Goal: Task Accomplishment & Management: Use online tool/utility

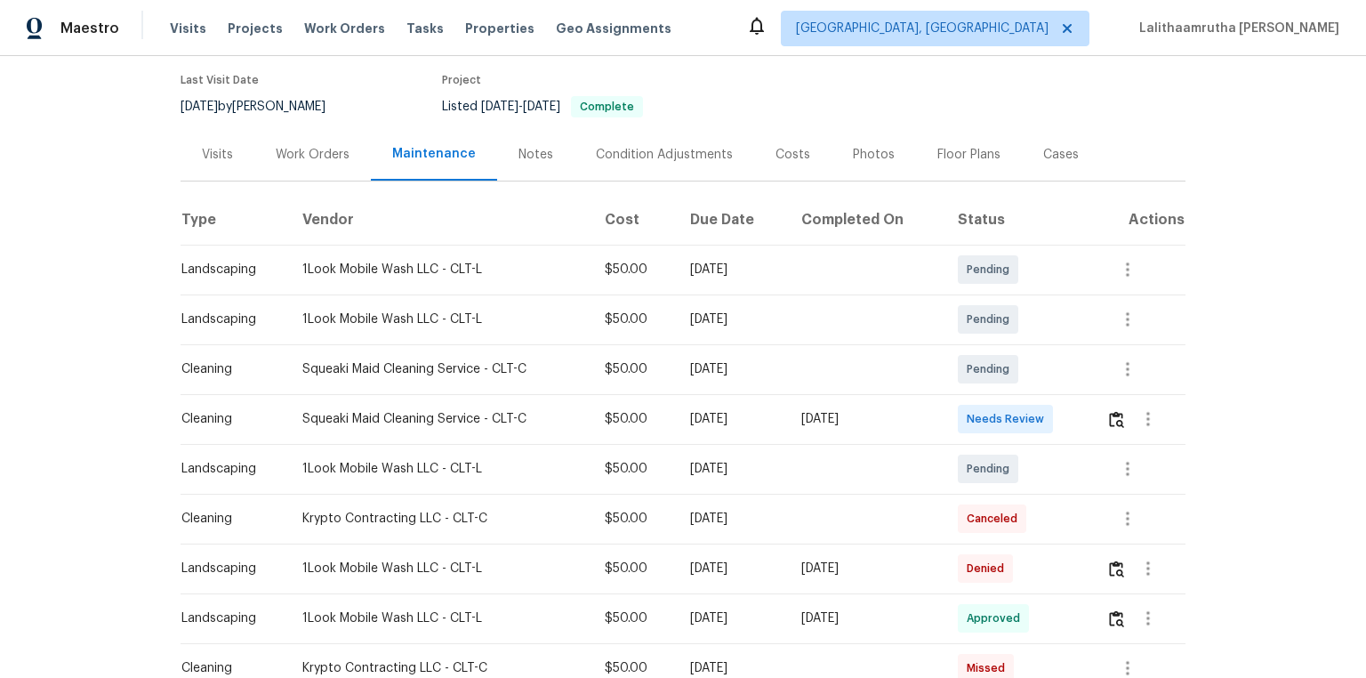
scroll to position [142, 0]
click at [971, 410] on img "button" at bounding box center [1116, 418] width 15 height 17
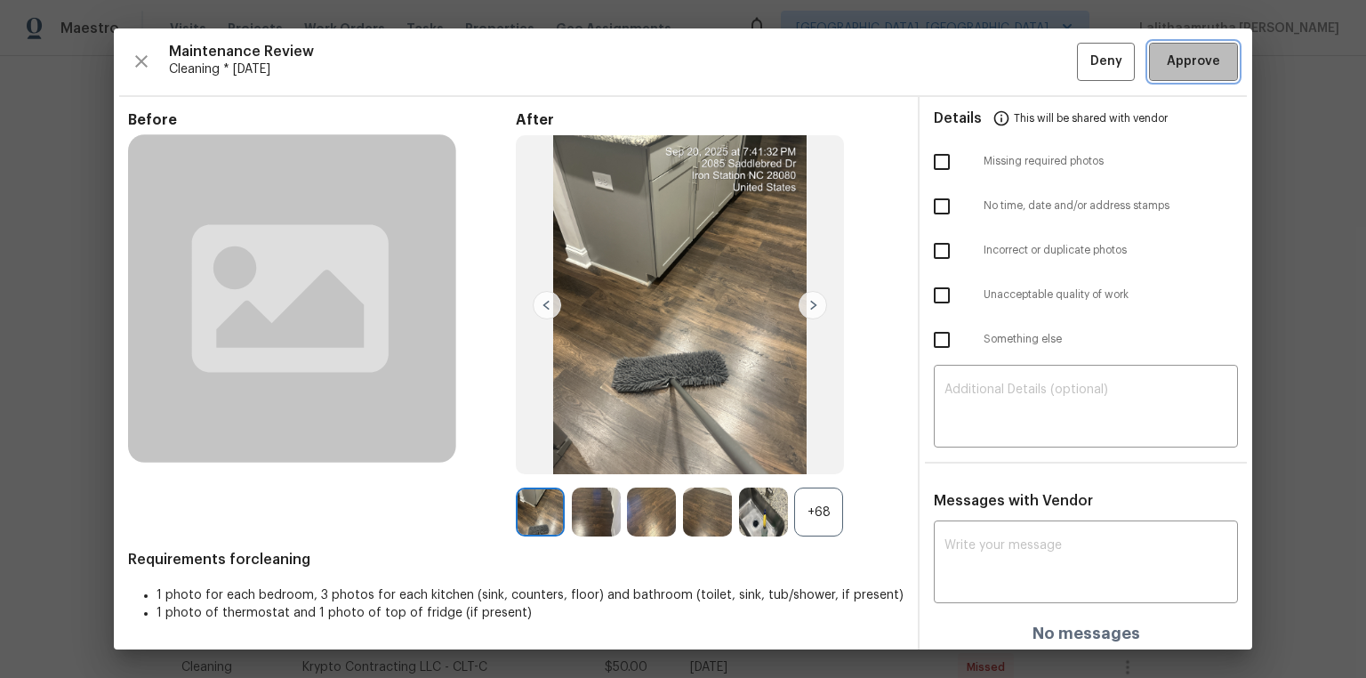
click at [971, 65] on span "Approve" at bounding box center [1193, 62] width 53 height 22
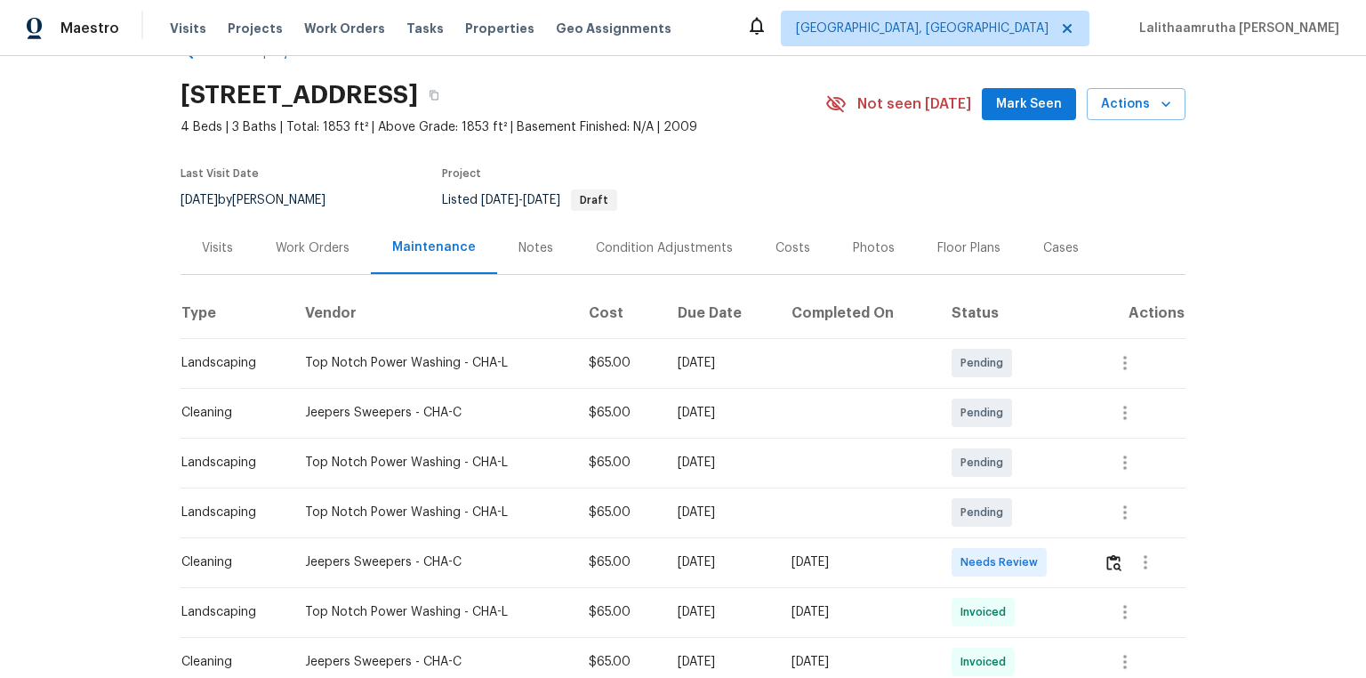
scroll to position [142, 0]
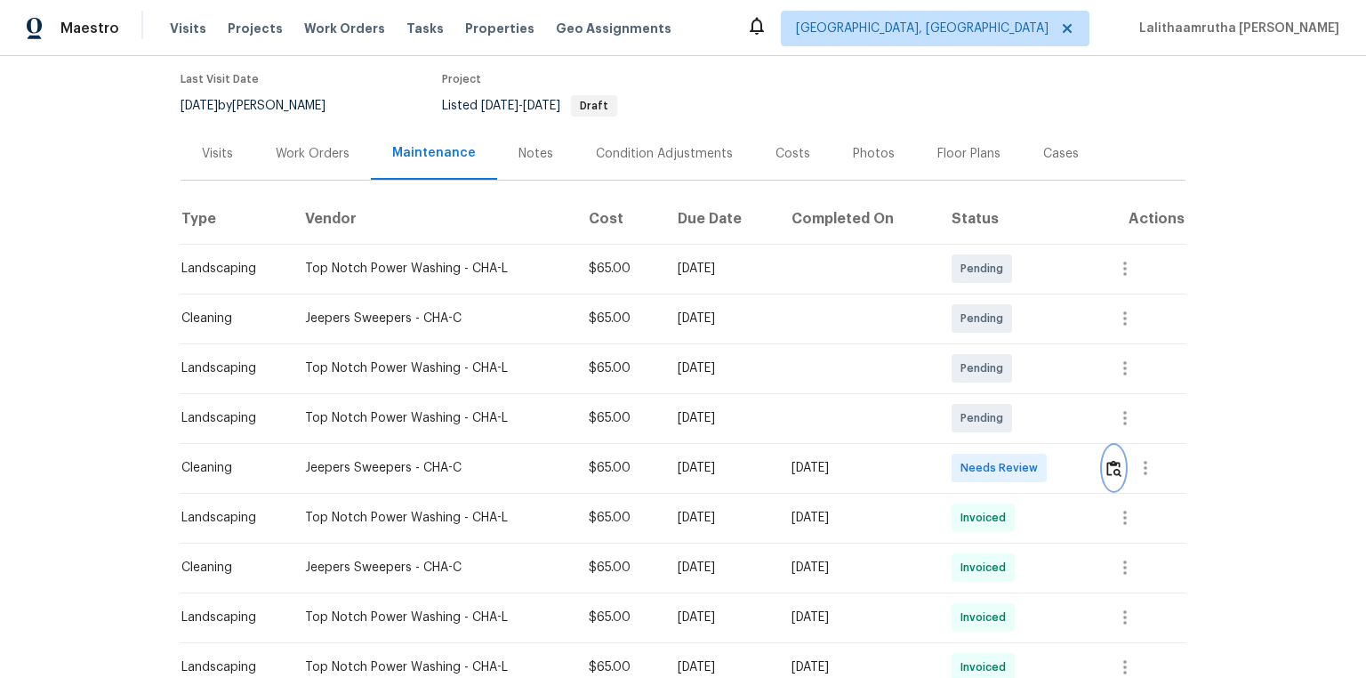
click at [971, 455] on img "button" at bounding box center [1113, 468] width 15 height 17
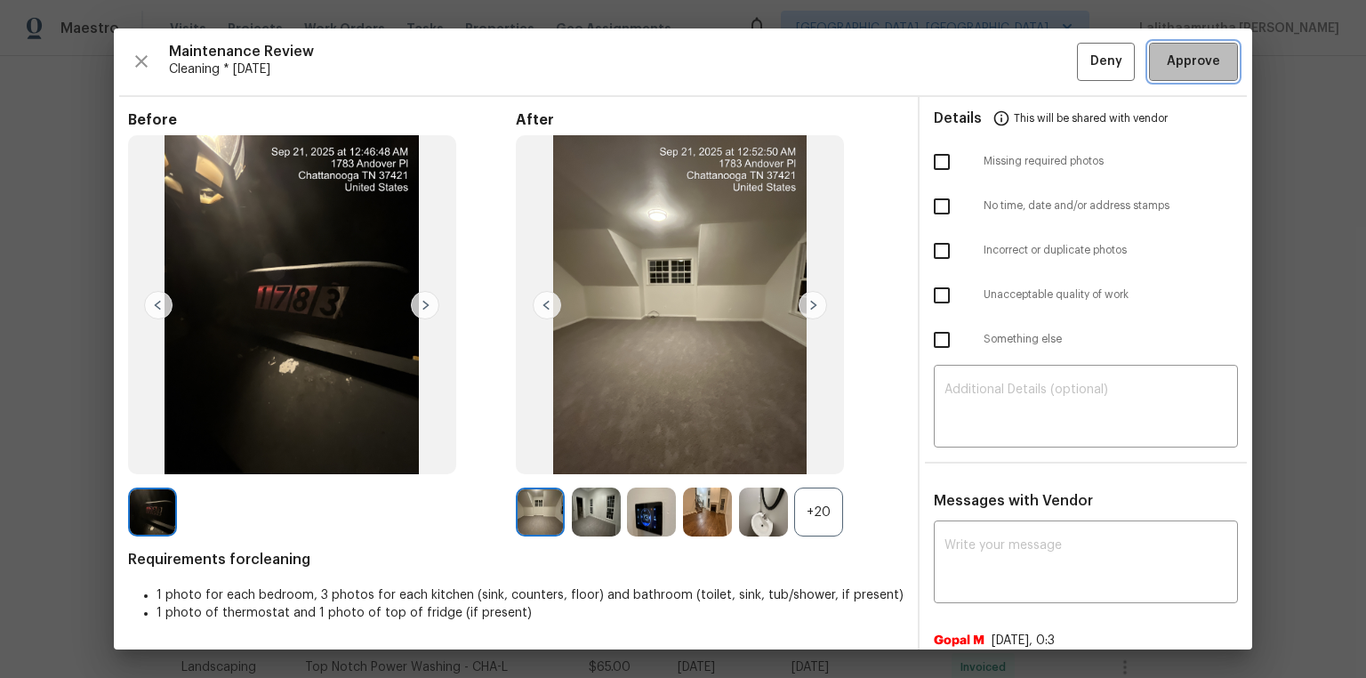
click at [971, 46] on button "Approve" at bounding box center [1193, 62] width 89 height 38
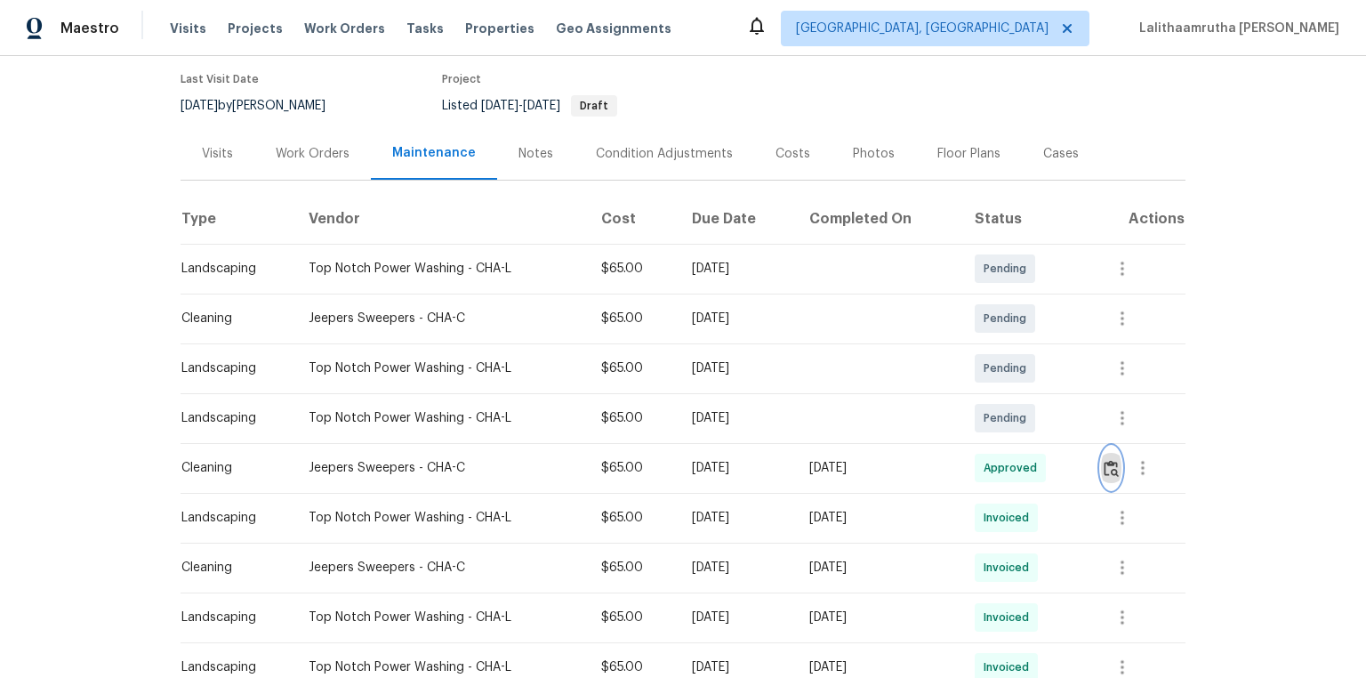
click at [971, 455] on img "button" at bounding box center [1111, 468] width 15 height 17
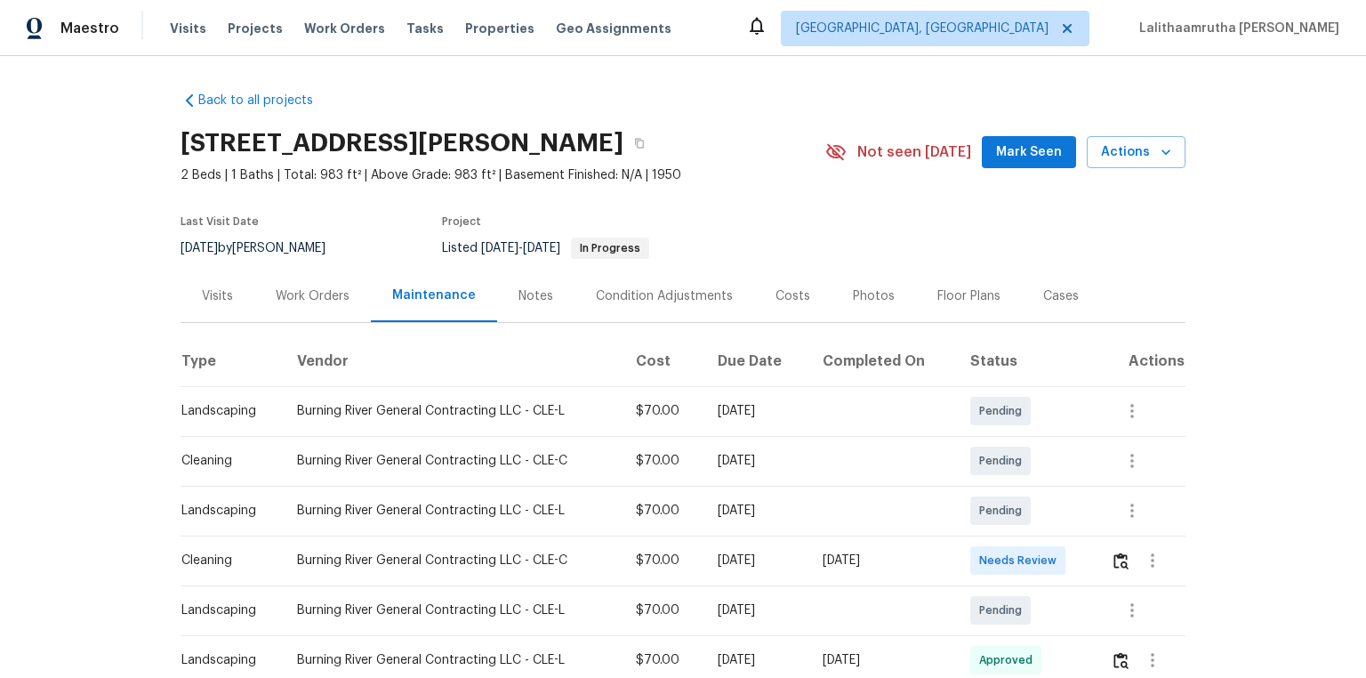
scroll to position [71, 0]
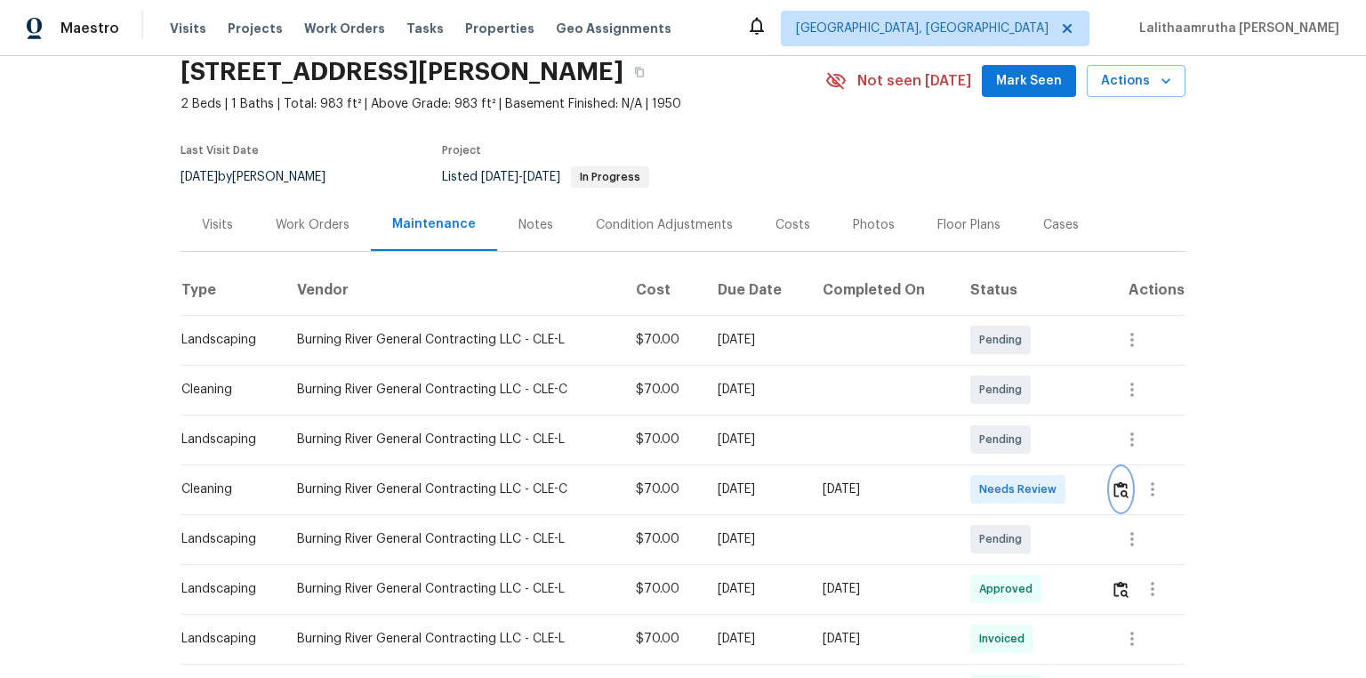
click at [971, 455] on img "button" at bounding box center [1120, 489] width 15 height 17
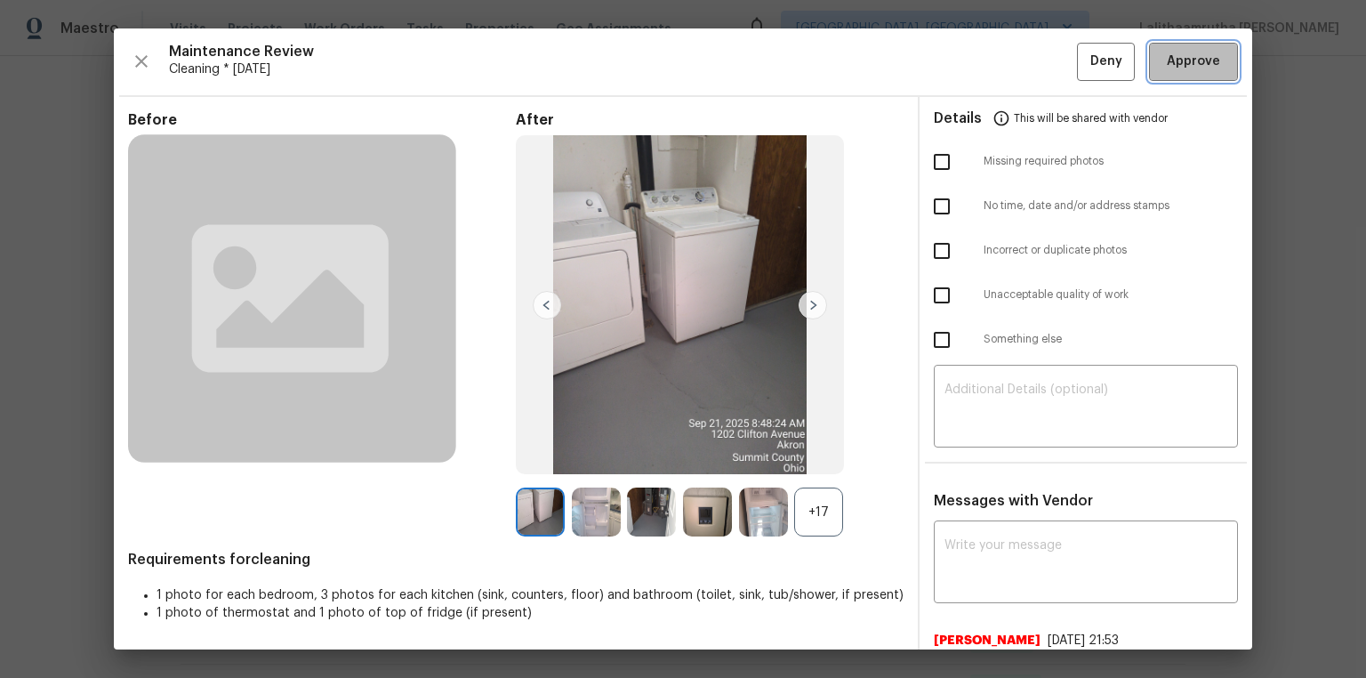
click at [971, 60] on span "Approve" at bounding box center [1193, 62] width 53 height 22
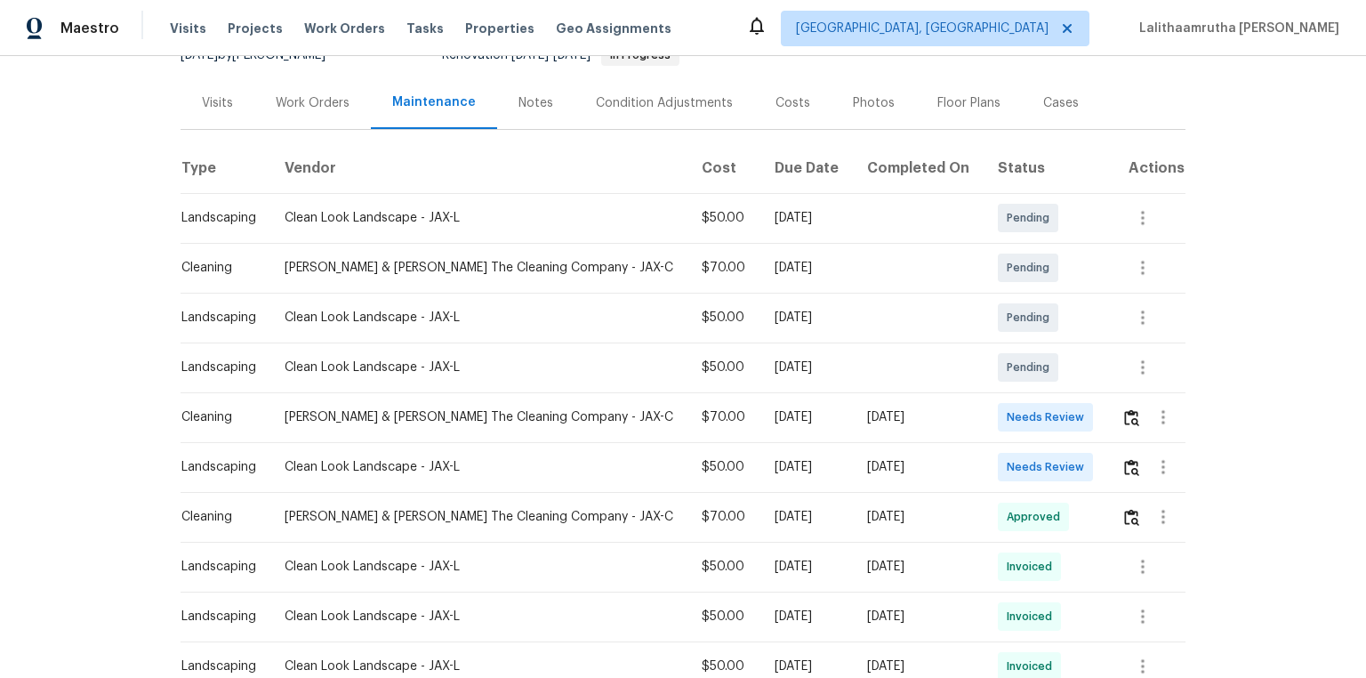
scroll to position [213, 0]
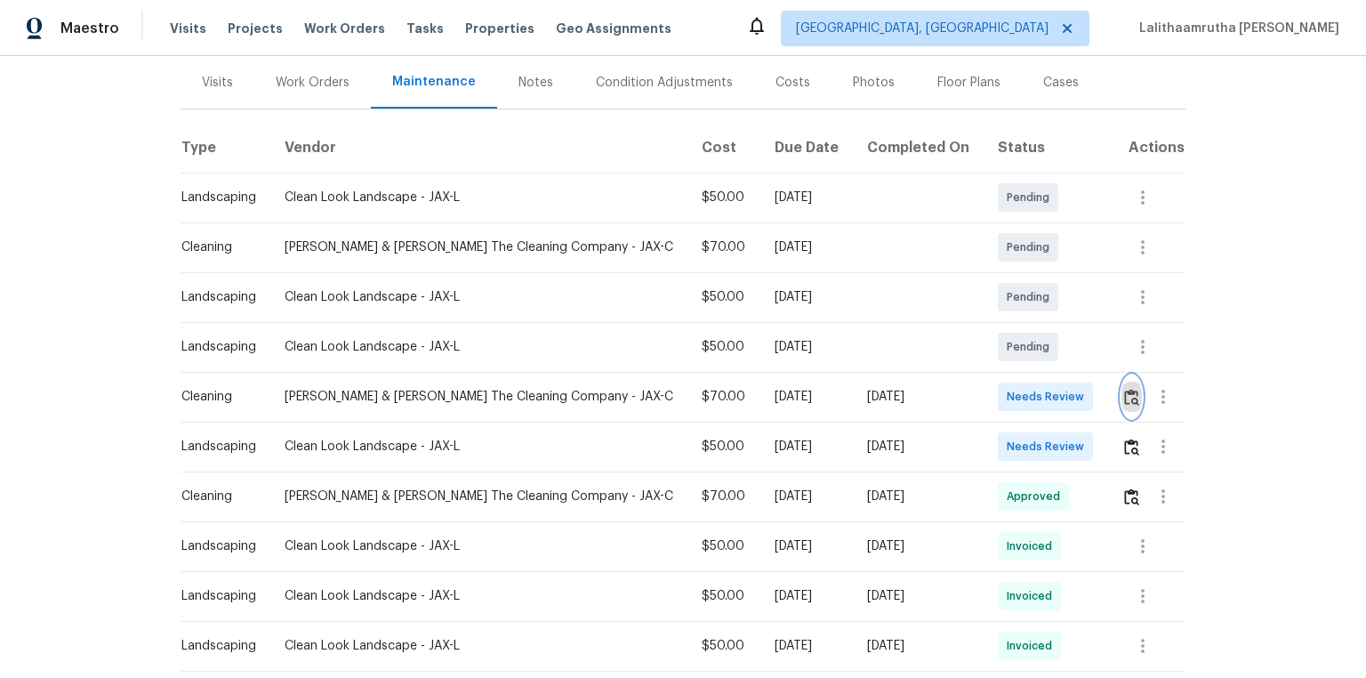
click at [971, 392] on img "button" at bounding box center [1131, 397] width 15 height 17
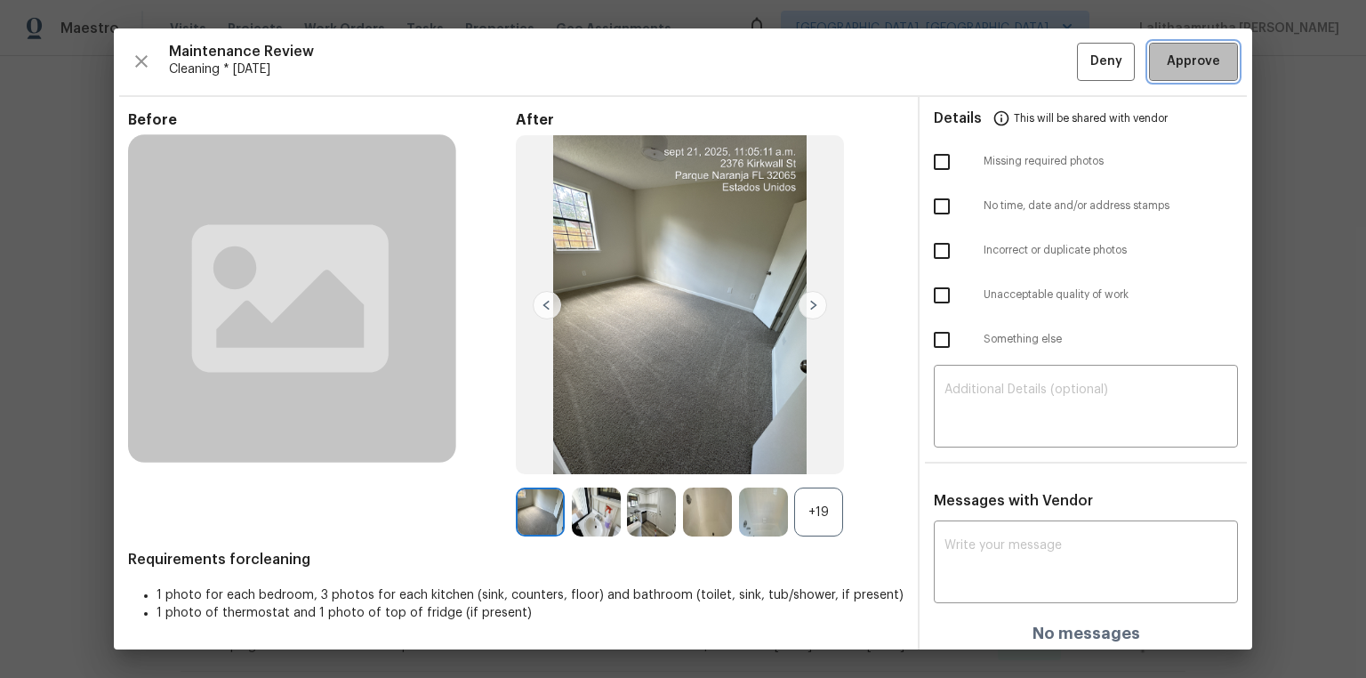
click at [971, 78] on button "Approve" at bounding box center [1193, 62] width 89 height 38
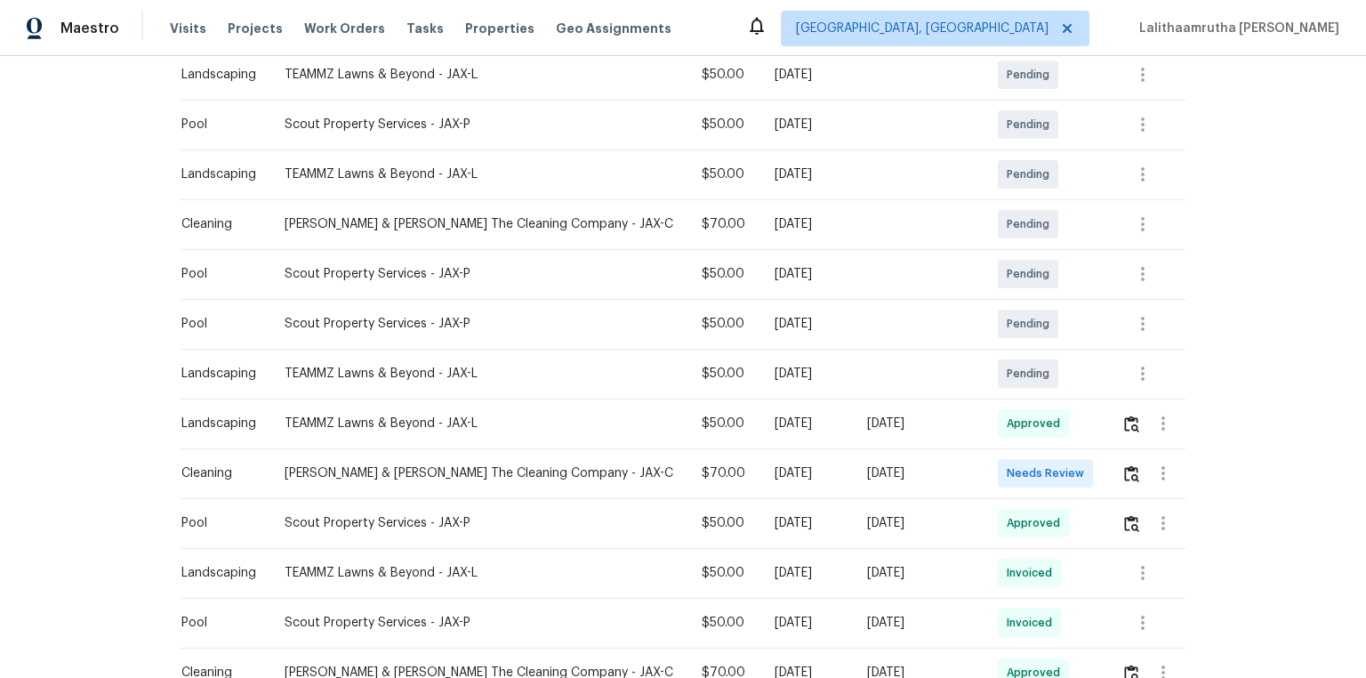
scroll to position [356, 0]
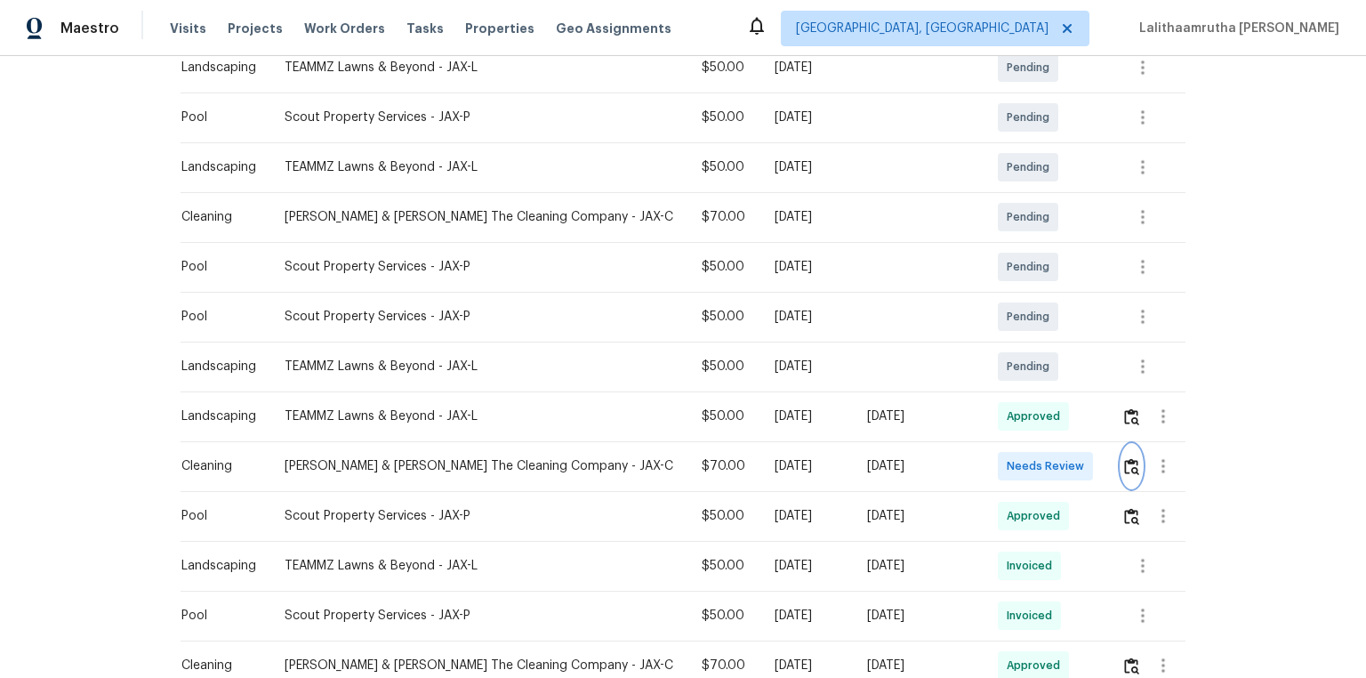
click at [971, 455] on img "button" at bounding box center [1131, 466] width 15 height 17
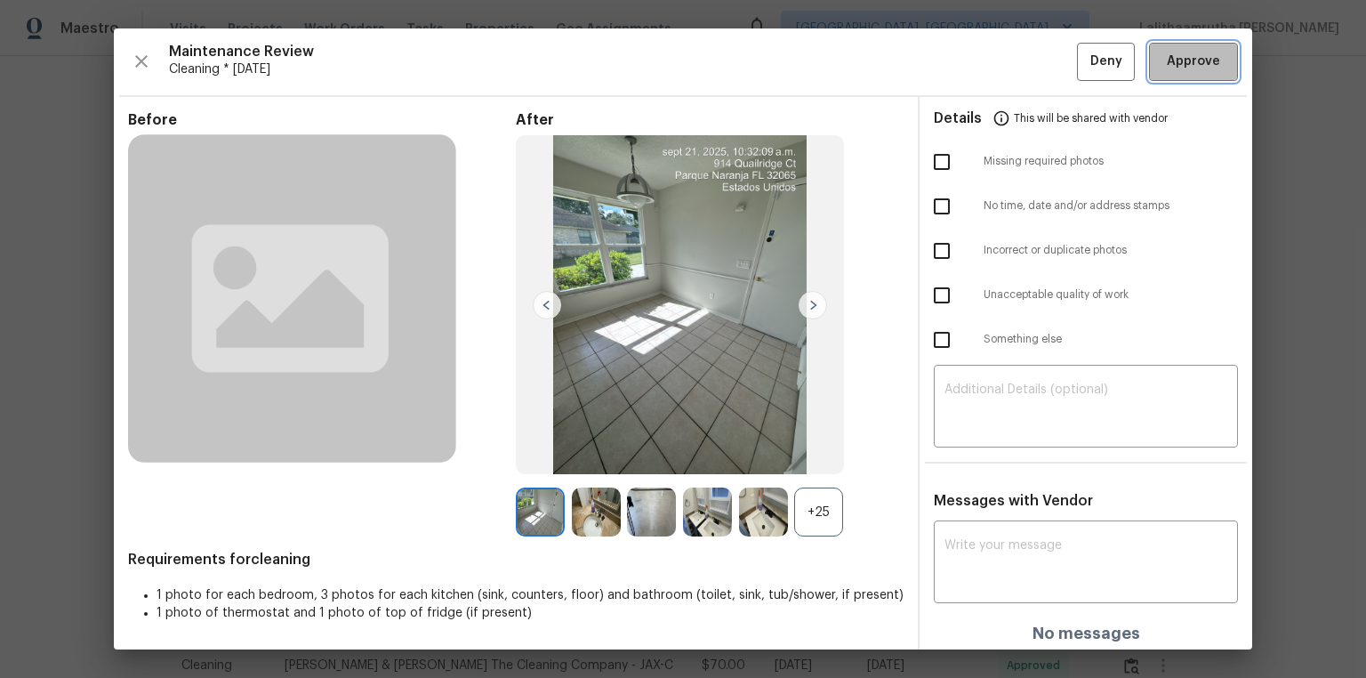
click at [971, 68] on span "Approve" at bounding box center [1193, 62] width 53 height 22
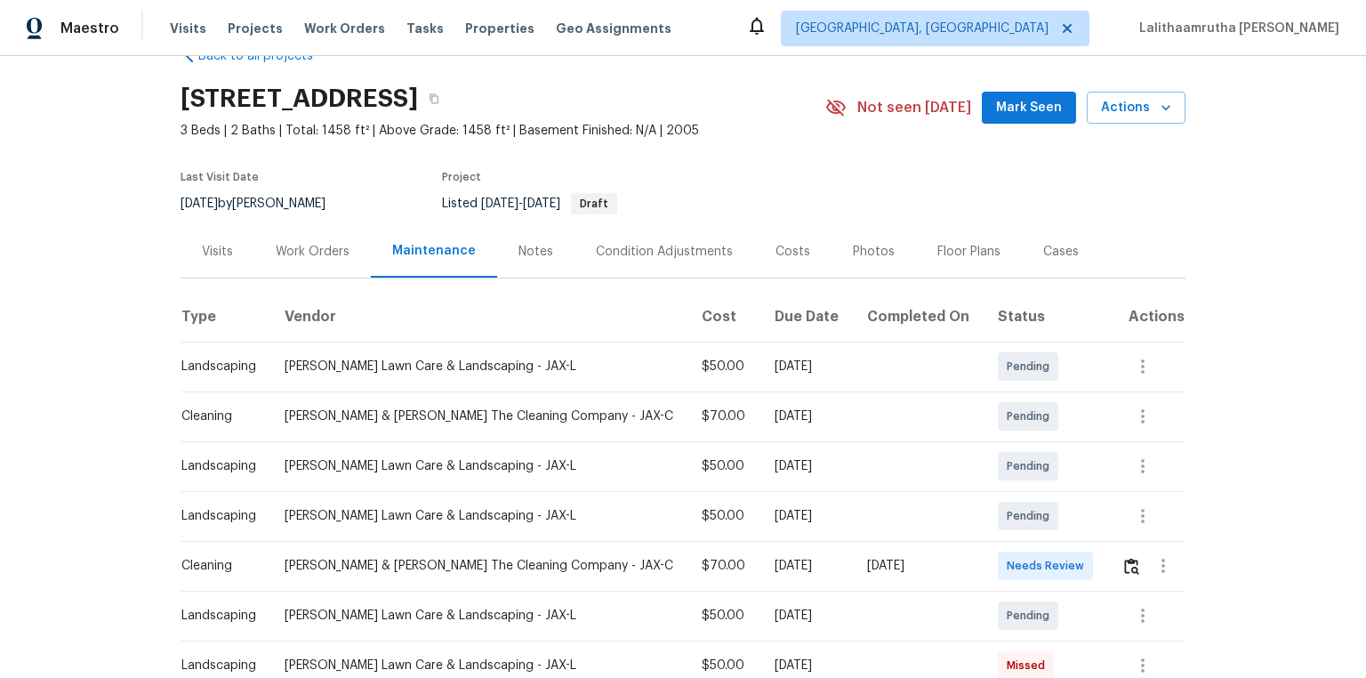
scroll to position [142, 0]
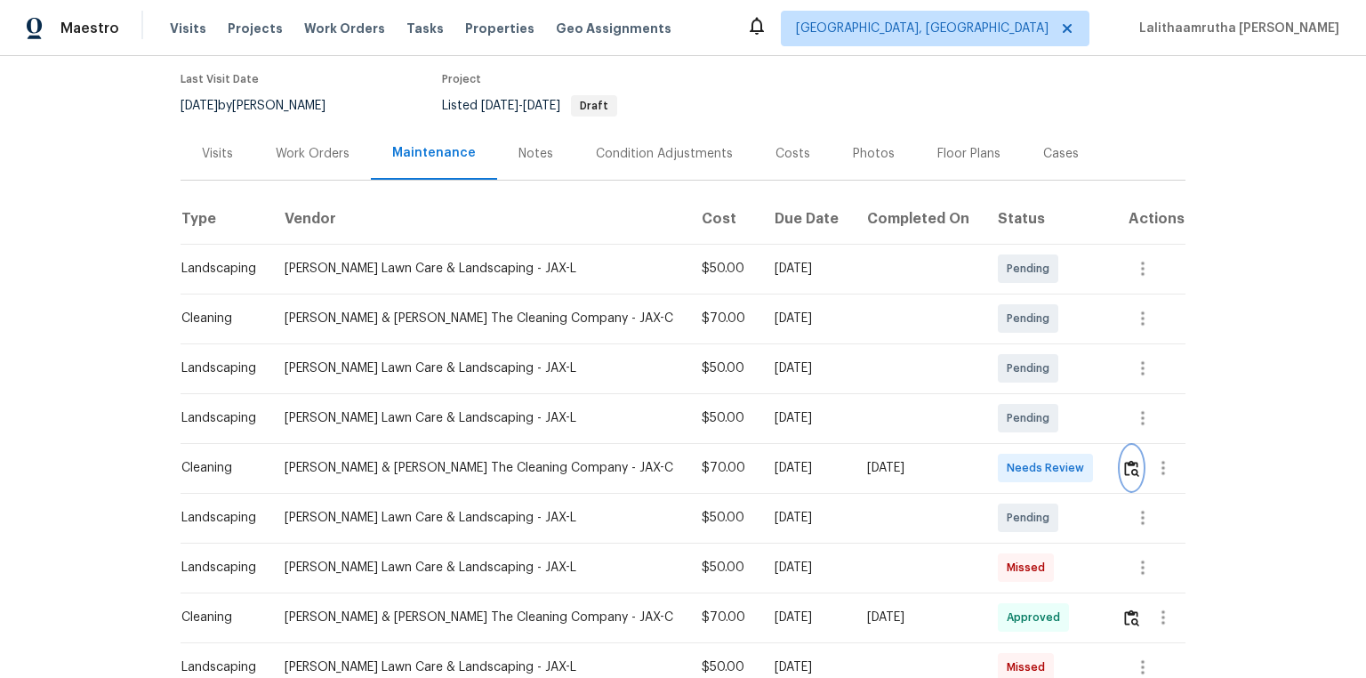
click at [971, 455] on img "button" at bounding box center [1131, 468] width 15 height 17
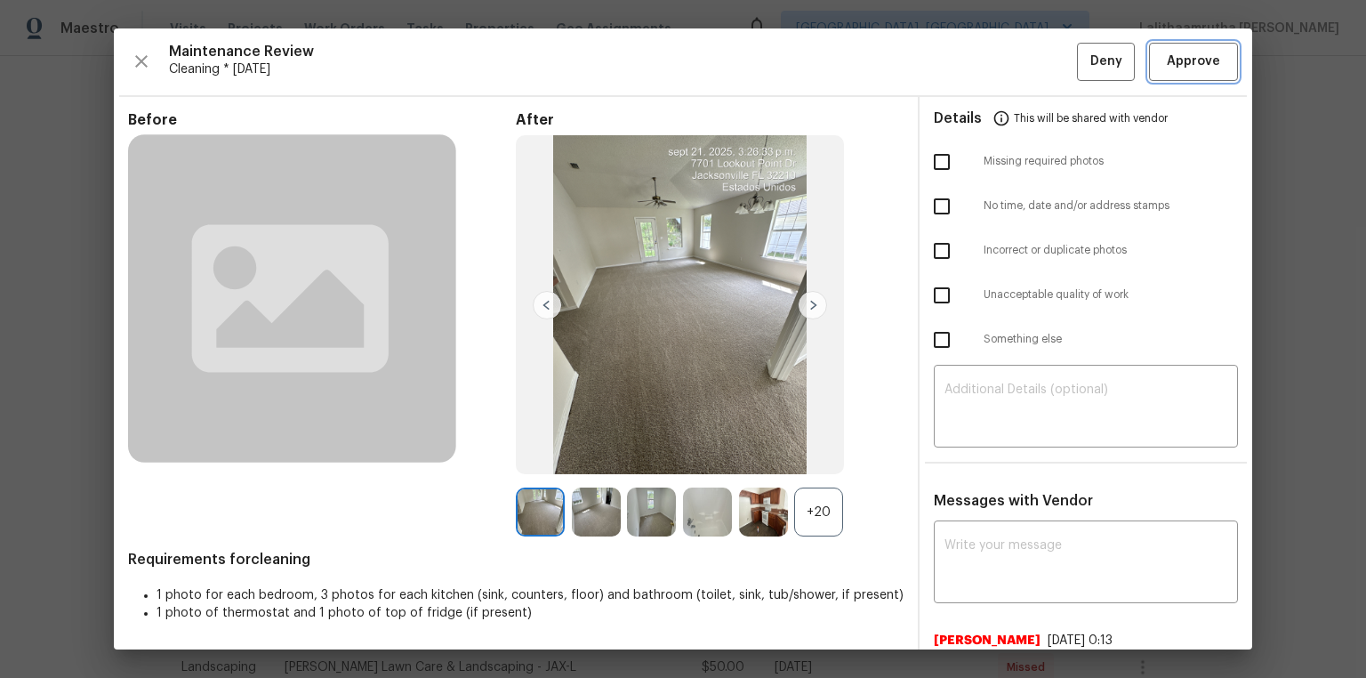
click at [971, 66] on span "Approve" at bounding box center [1193, 62] width 53 height 22
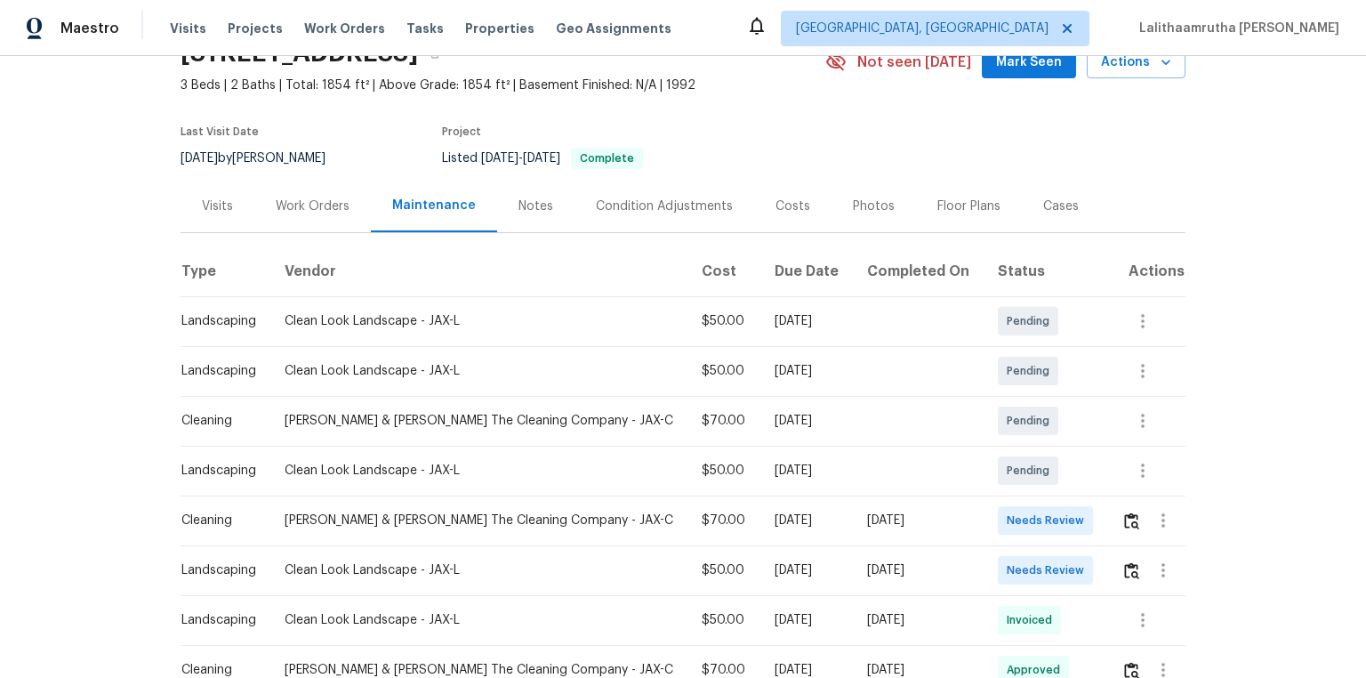
scroll to position [142, 0]
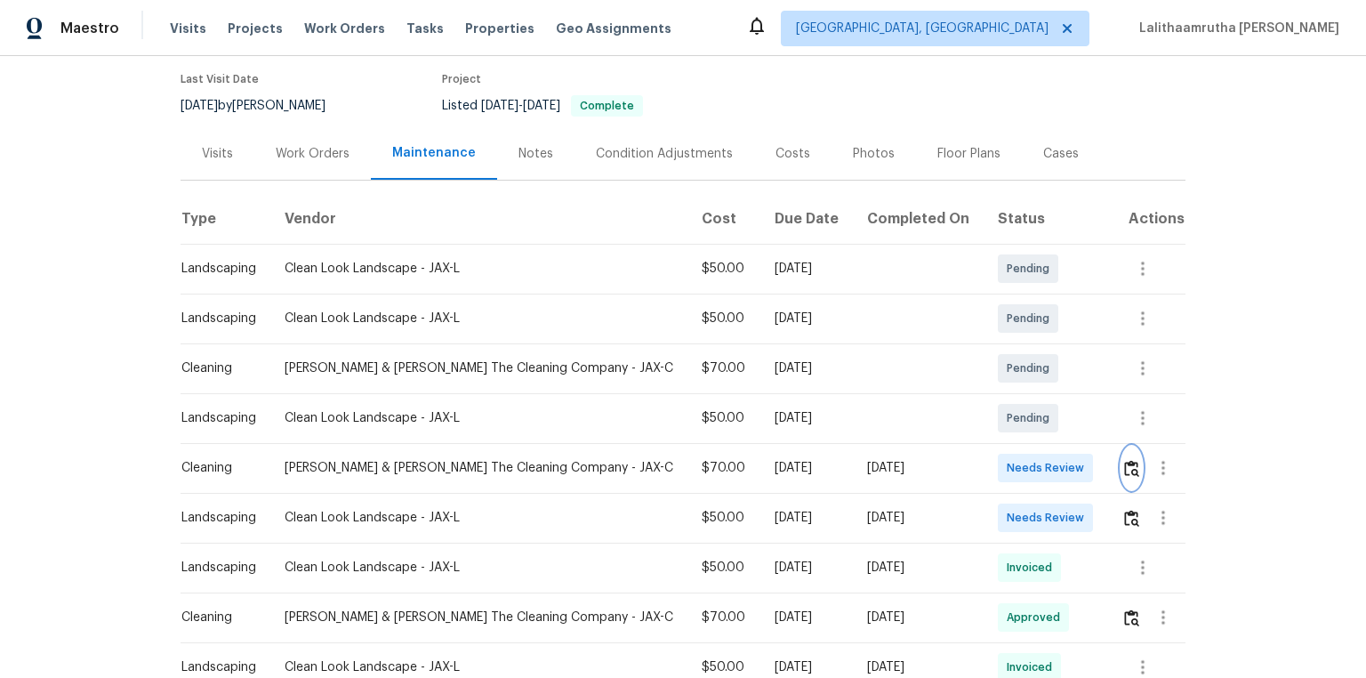
click at [971, 455] on button "button" at bounding box center [1131, 467] width 20 height 43
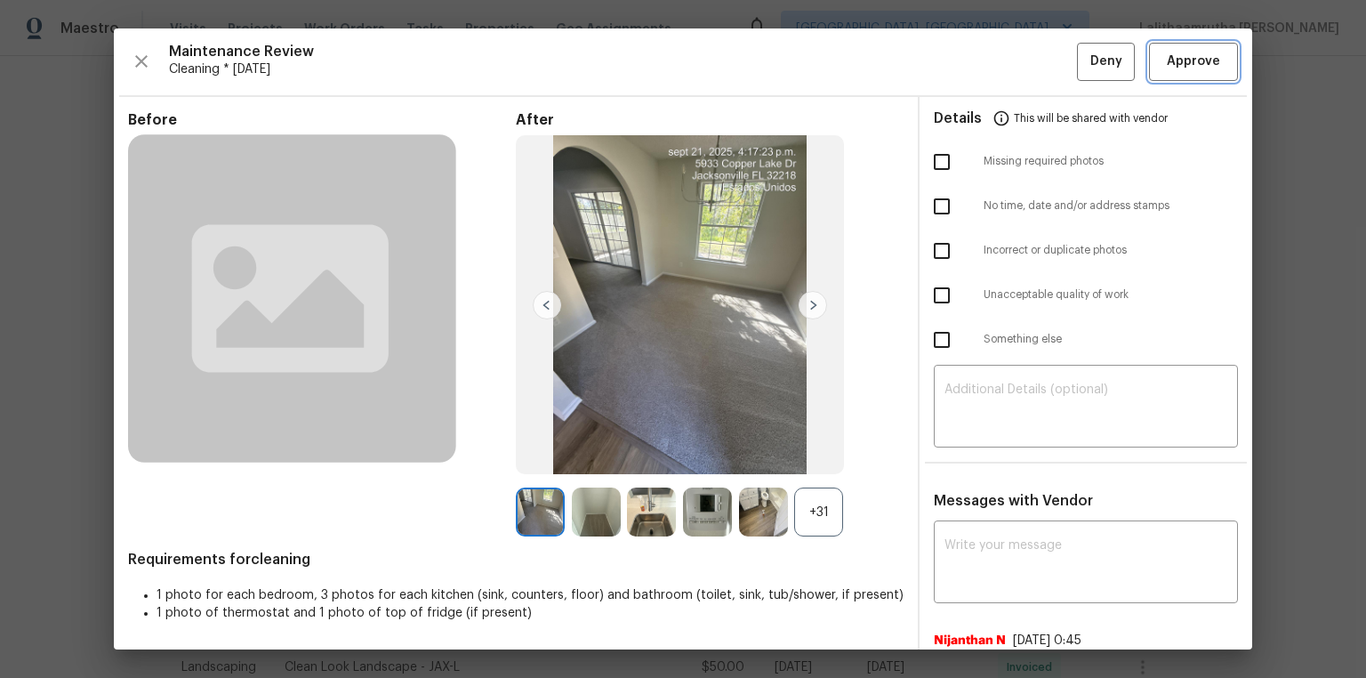
click at [971, 68] on span "Approve" at bounding box center [1193, 62] width 60 height 22
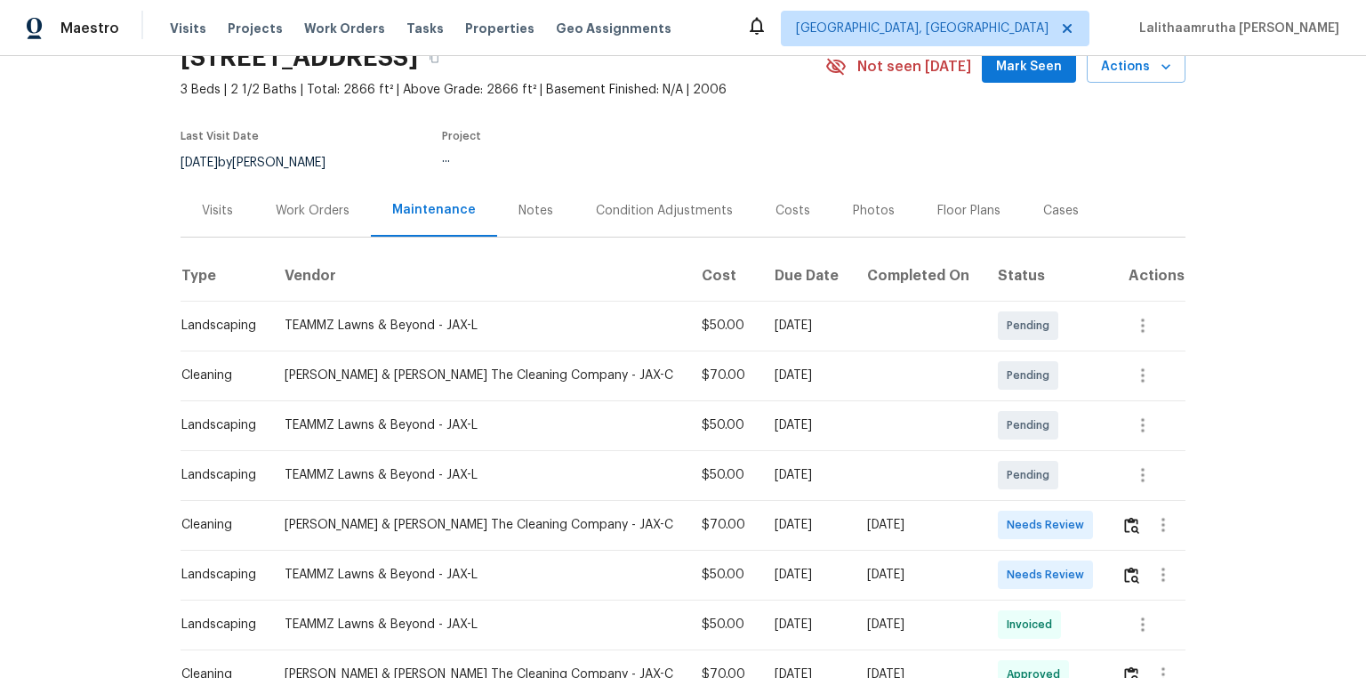
scroll to position [142, 0]
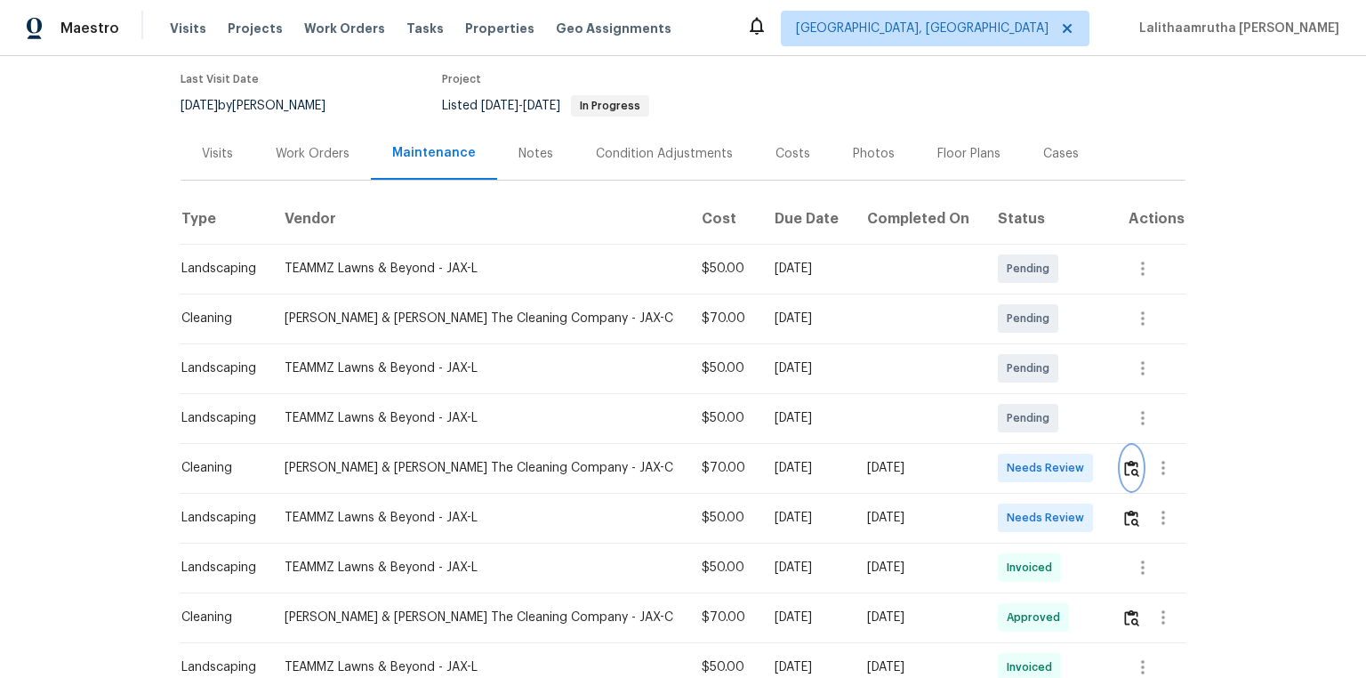
click at [971, 455] on button "button" at bounding box center [1131, 467] width 20 height 43
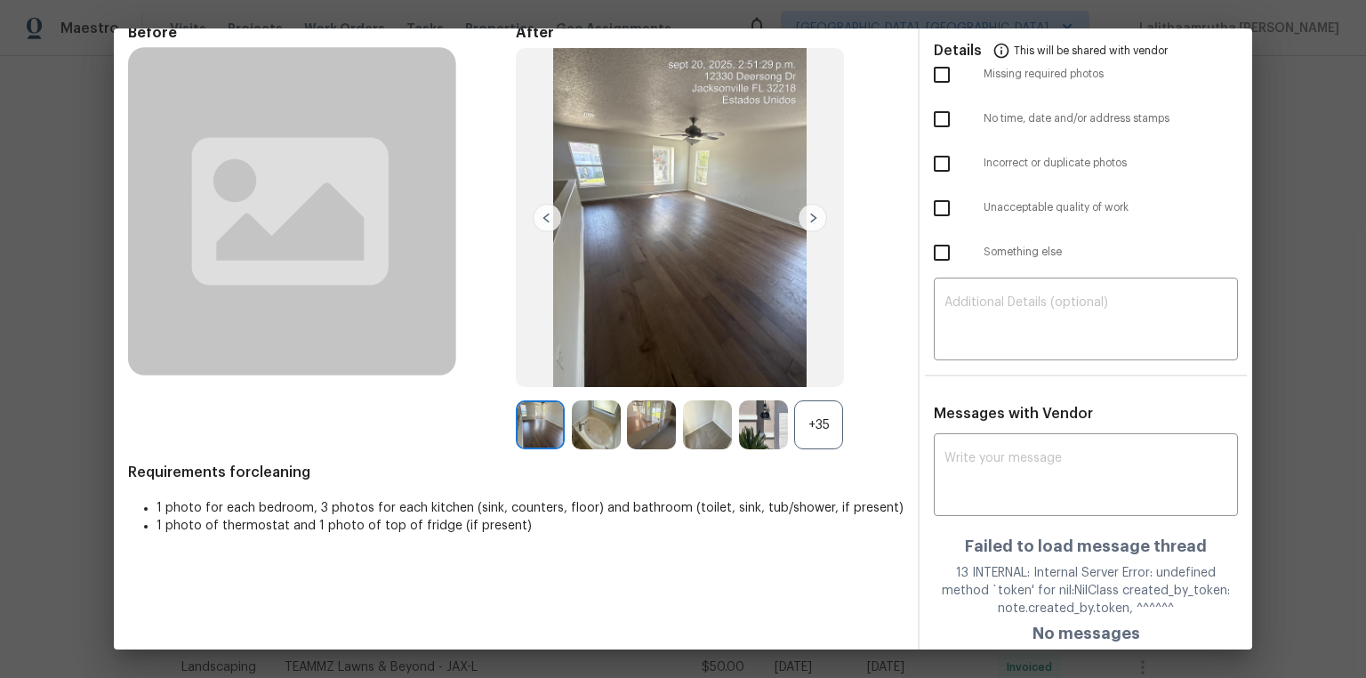
scroll to position [92, 0]
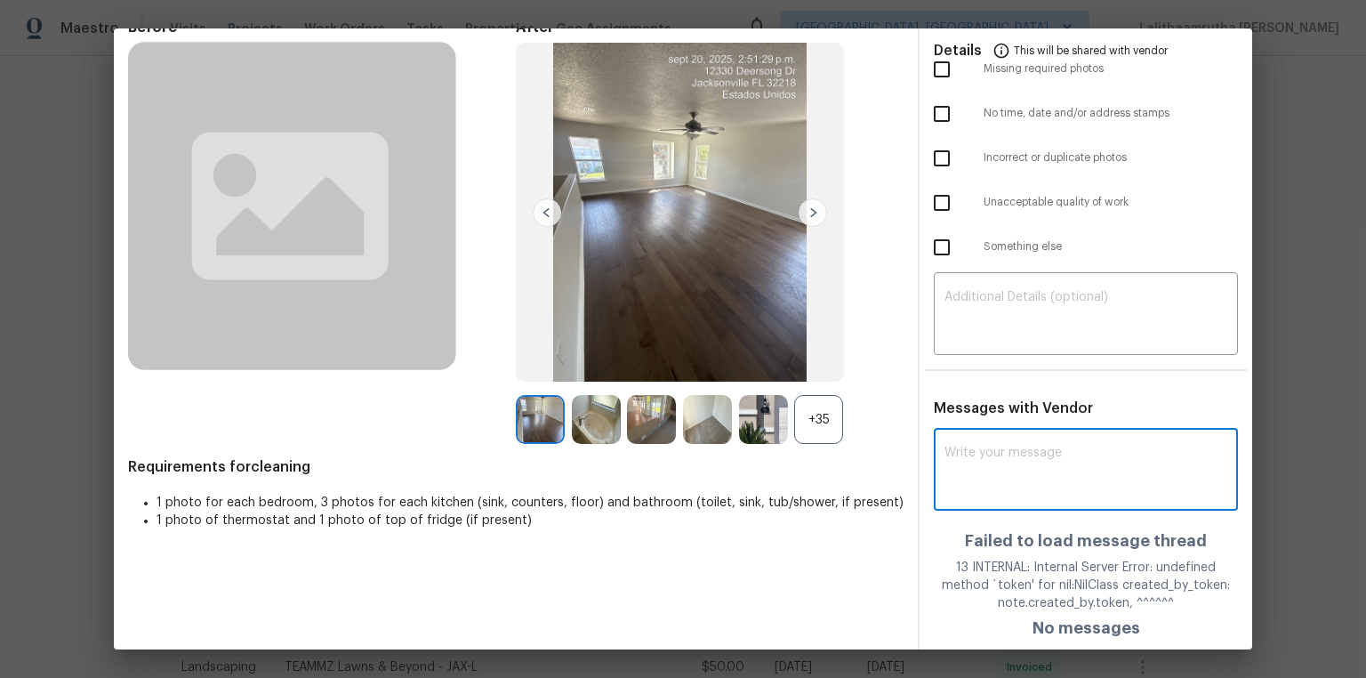
click at [971, 453] on textarea at bounding box center [1085, 471] width 283 height 50
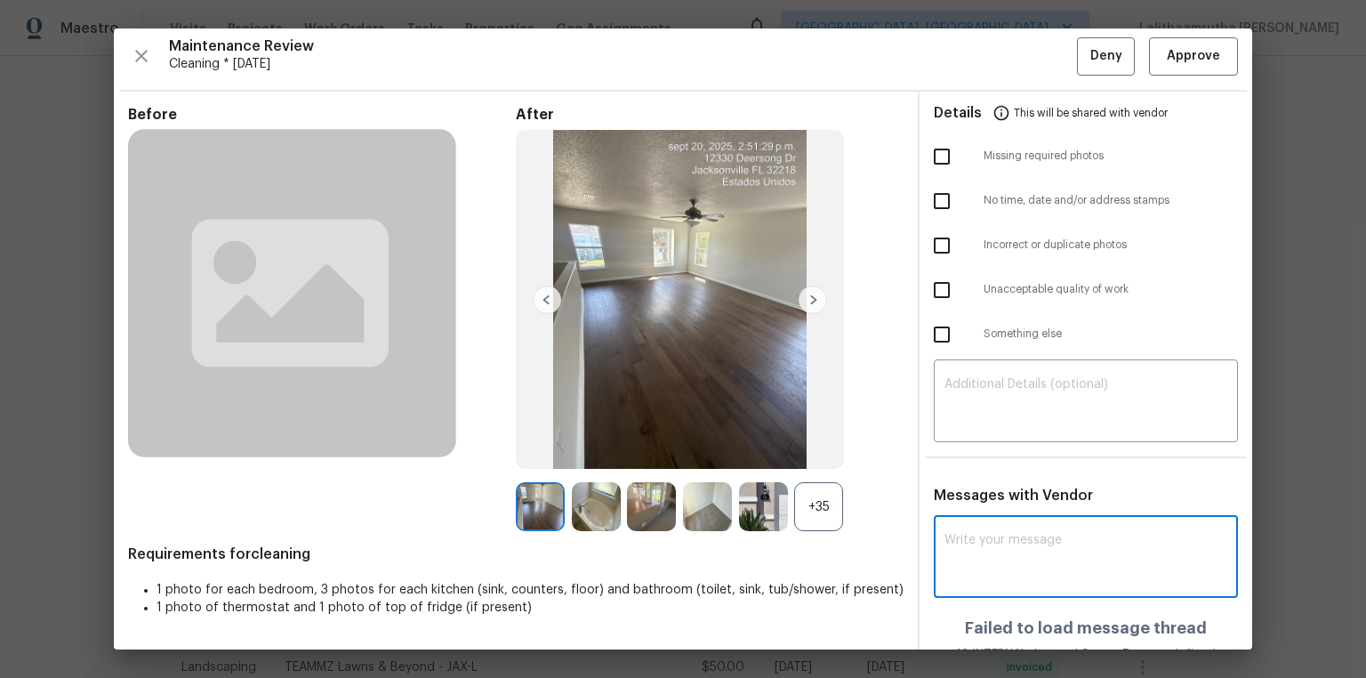
scroll to position [0, 0]
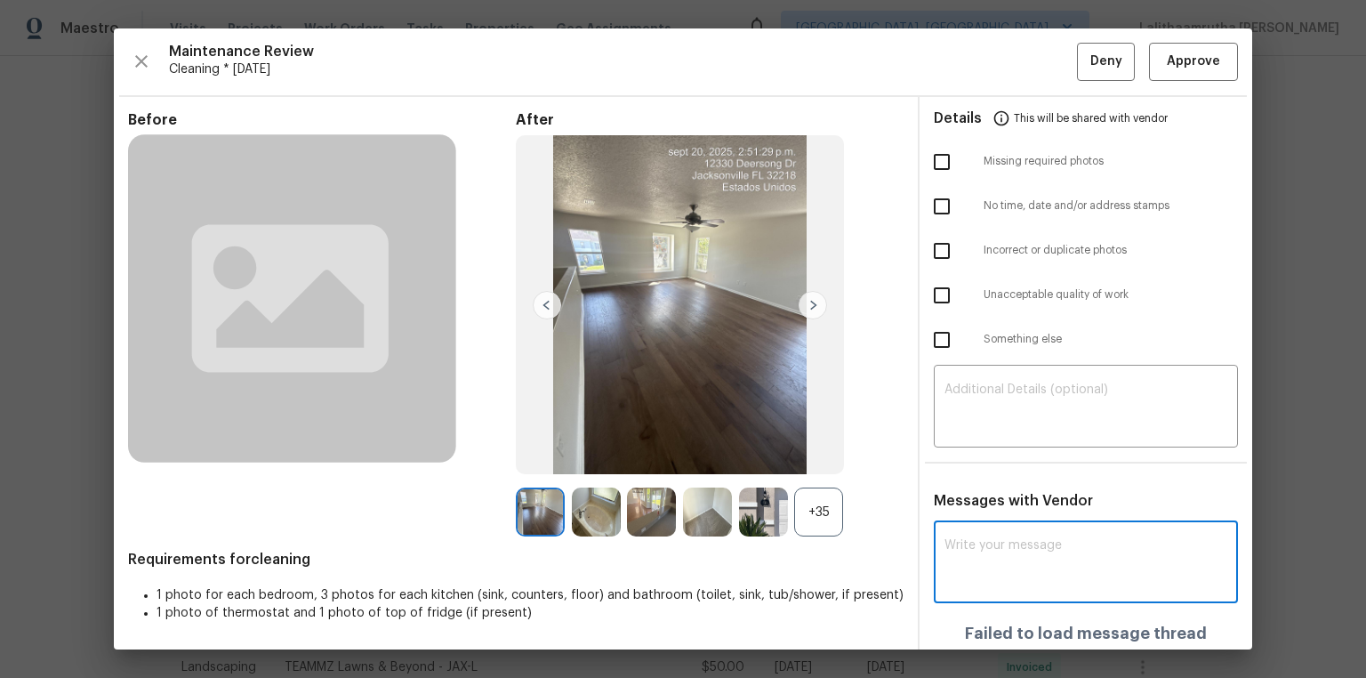
click at [697, 455] on img at bounding box center [707, 511] width 49 height 49
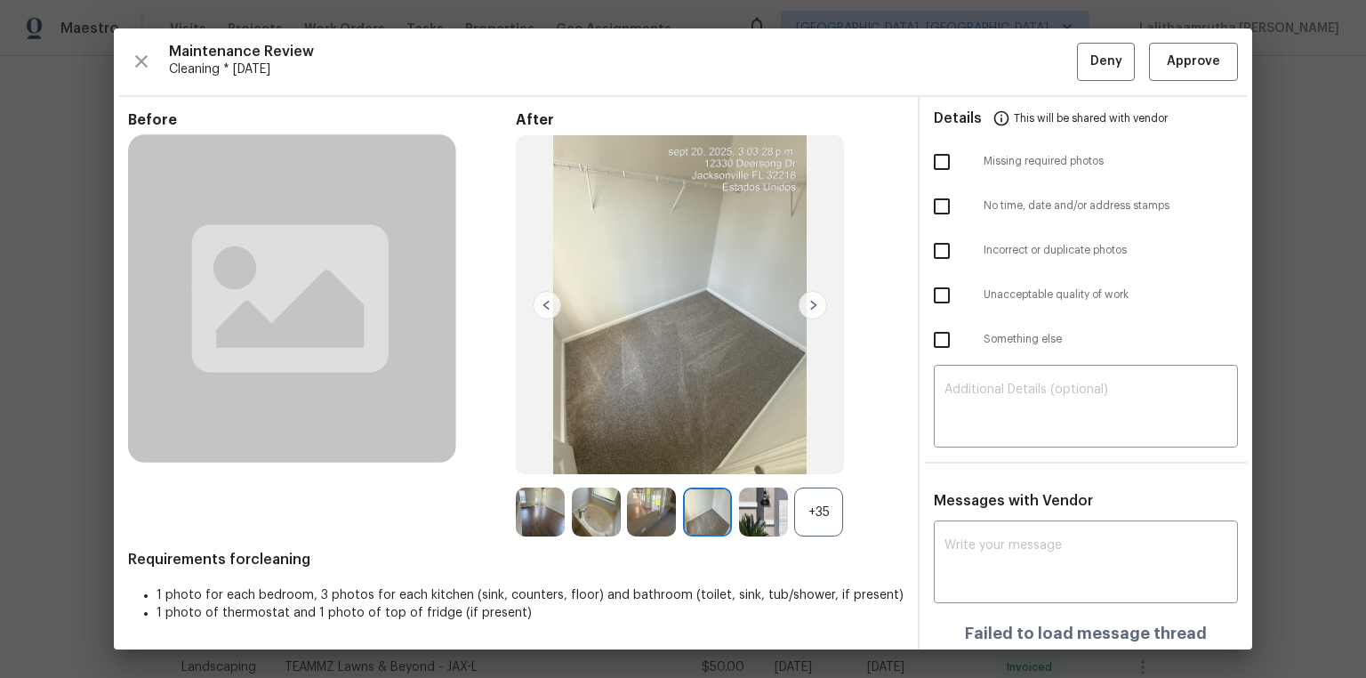
click at [697, 455] on img at bounding box center [707, 511] width 49 height 49
click at [764, 455] on img at bounding box center [763, 511] width 49 height 49
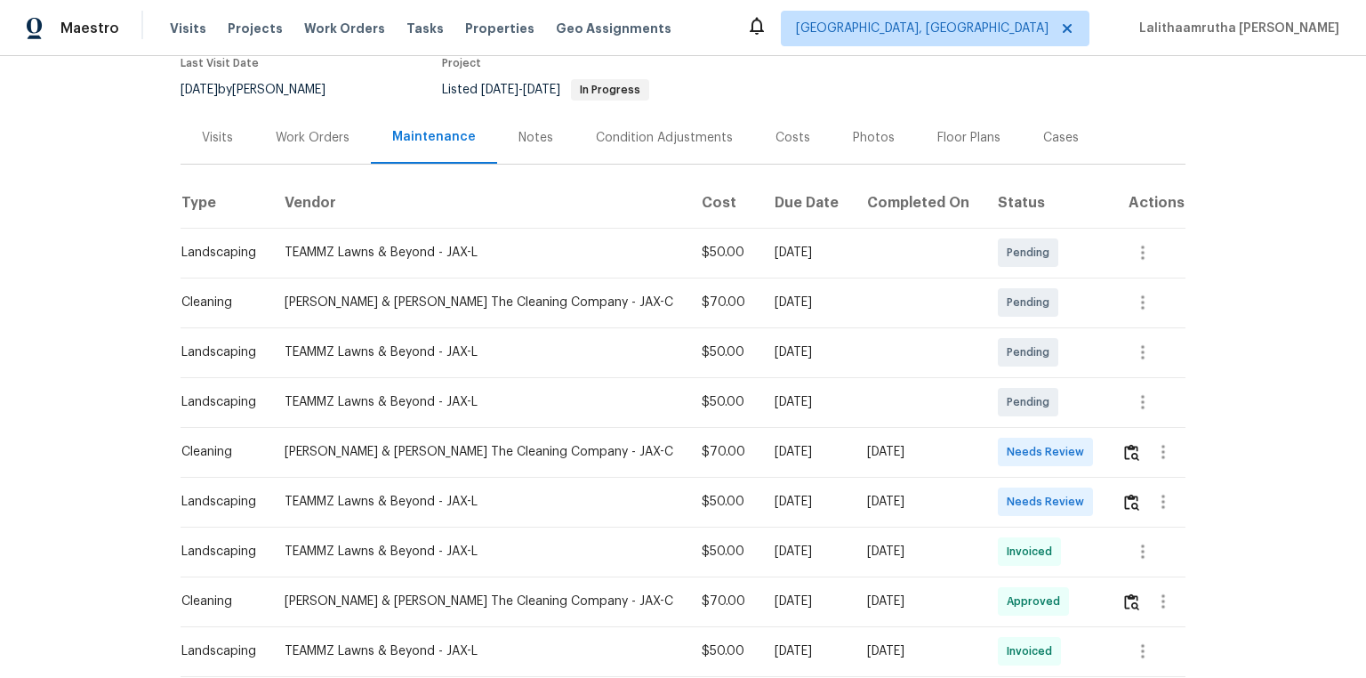
scroll to position [213, 0]
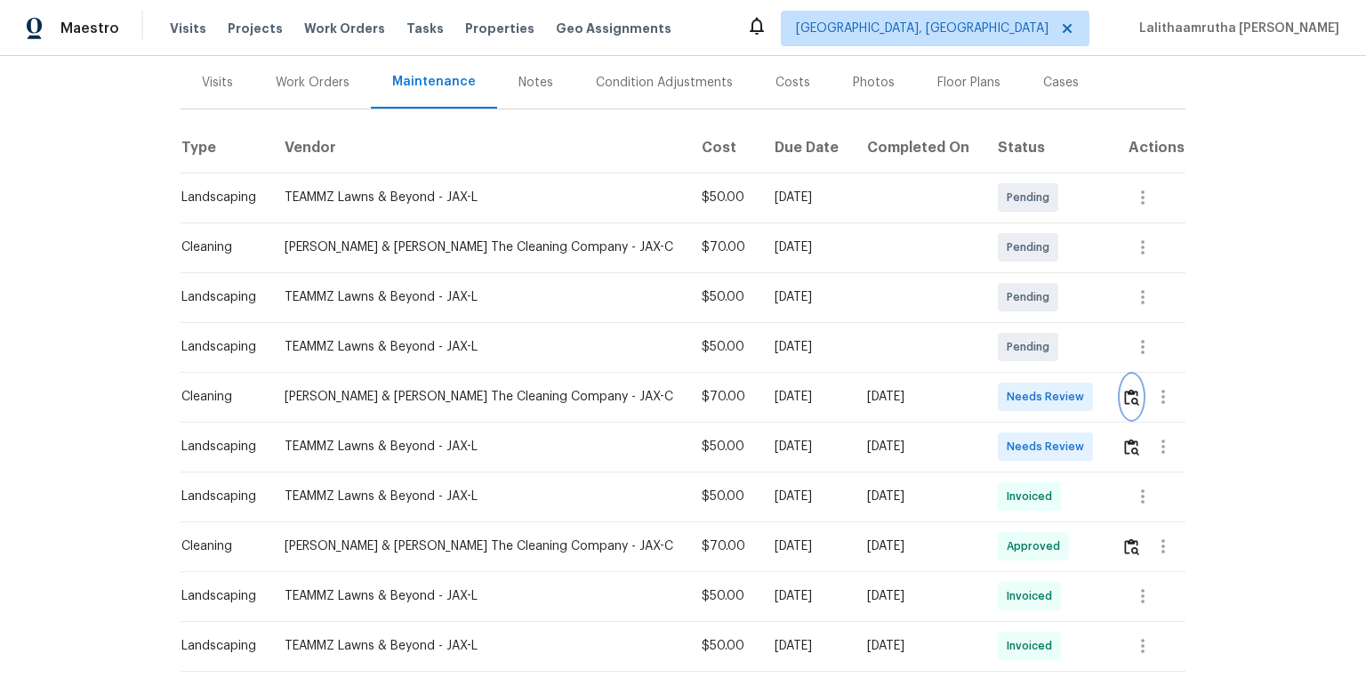
click at [1121, 404] on button "button" at bounding box center [1131, 396] width 20 height 43
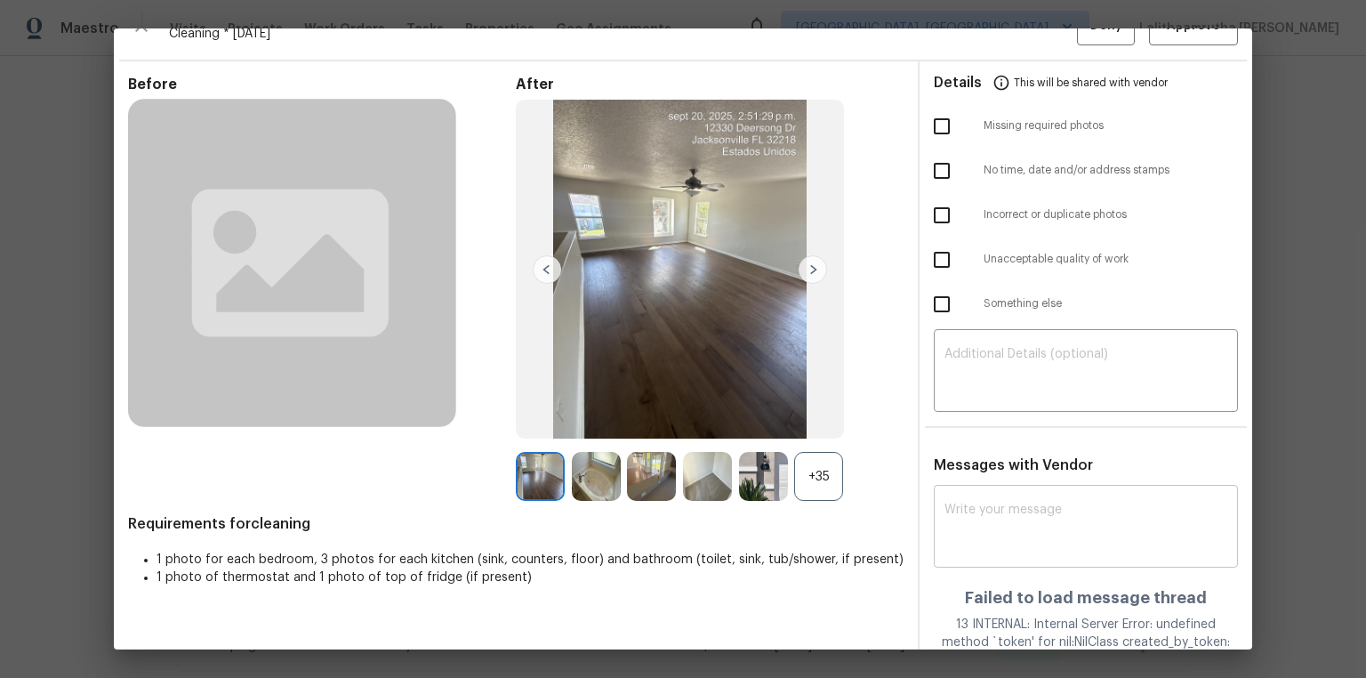
scroll to position [92, 0]
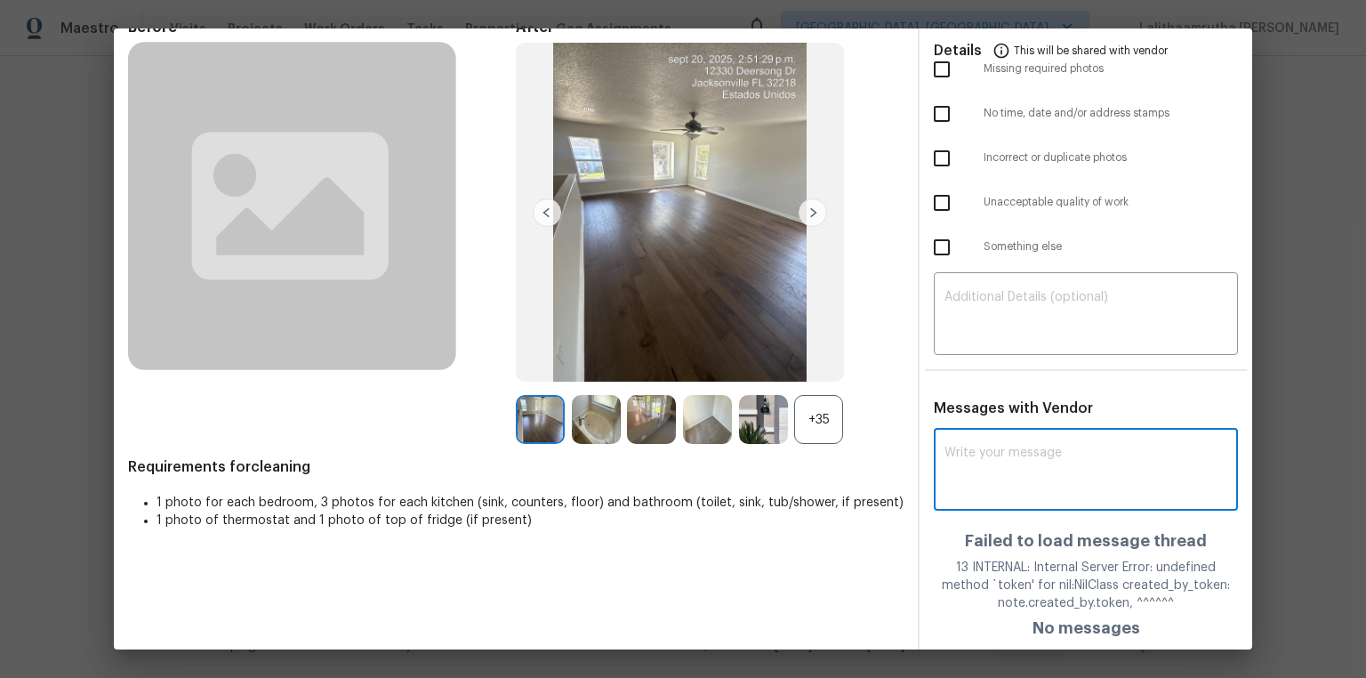
click at [1049, 452] on textarea at bounding box center [1085, 471] width 283 height 50
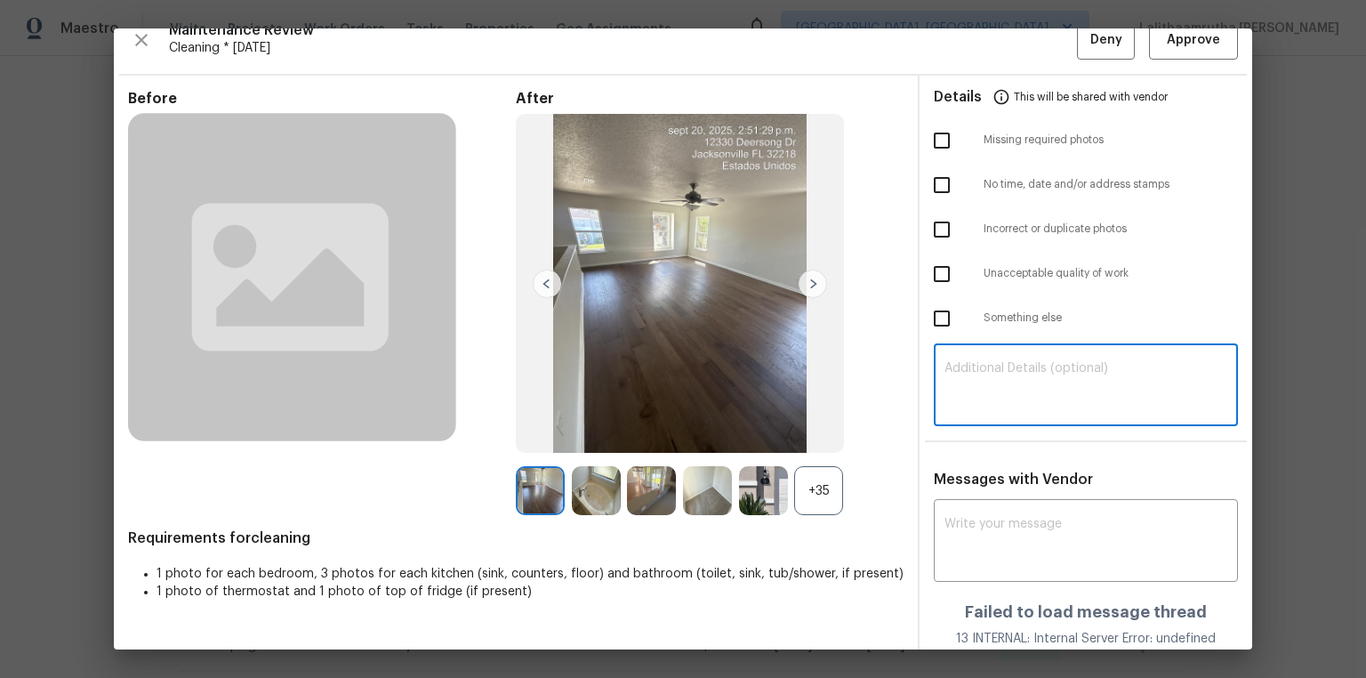
click at [987, 398] on textarea at bounding box center [1085, 387] width 283 height 50
click at [993, 392] on textarea at bounding box center [1085, 387] width 283 height 50
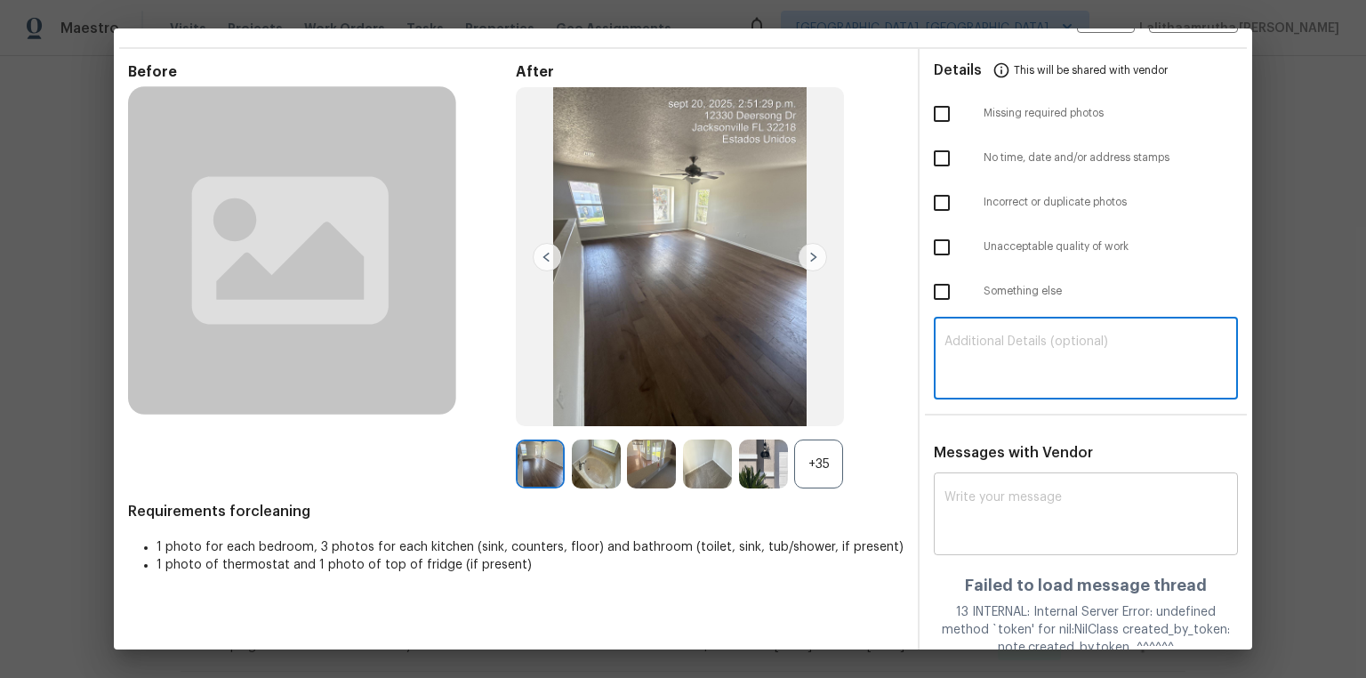
scroll to position [92, 0]
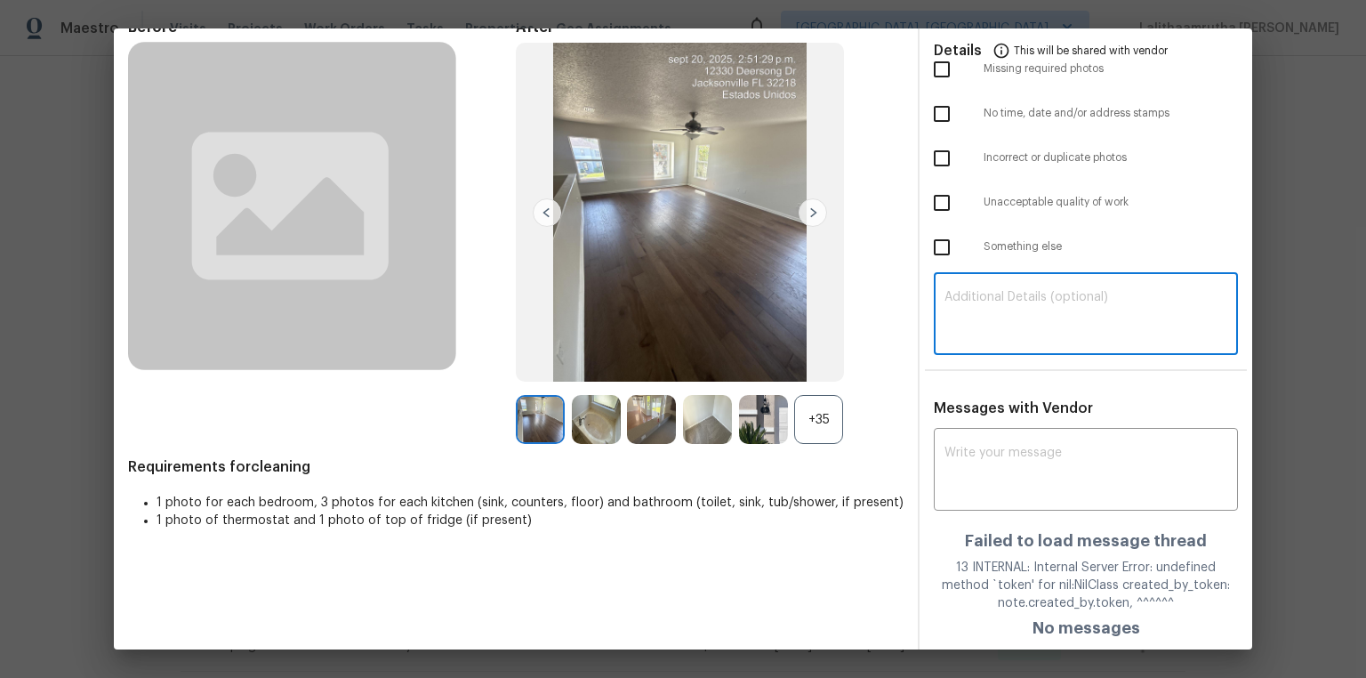
click at [1015, 311] on textarea at bounding box center [1085, 316] width 283 height 50
paste textarea "Maintenance Audit Team: Hello! Unfortunately, this cleaning visit completed on …"
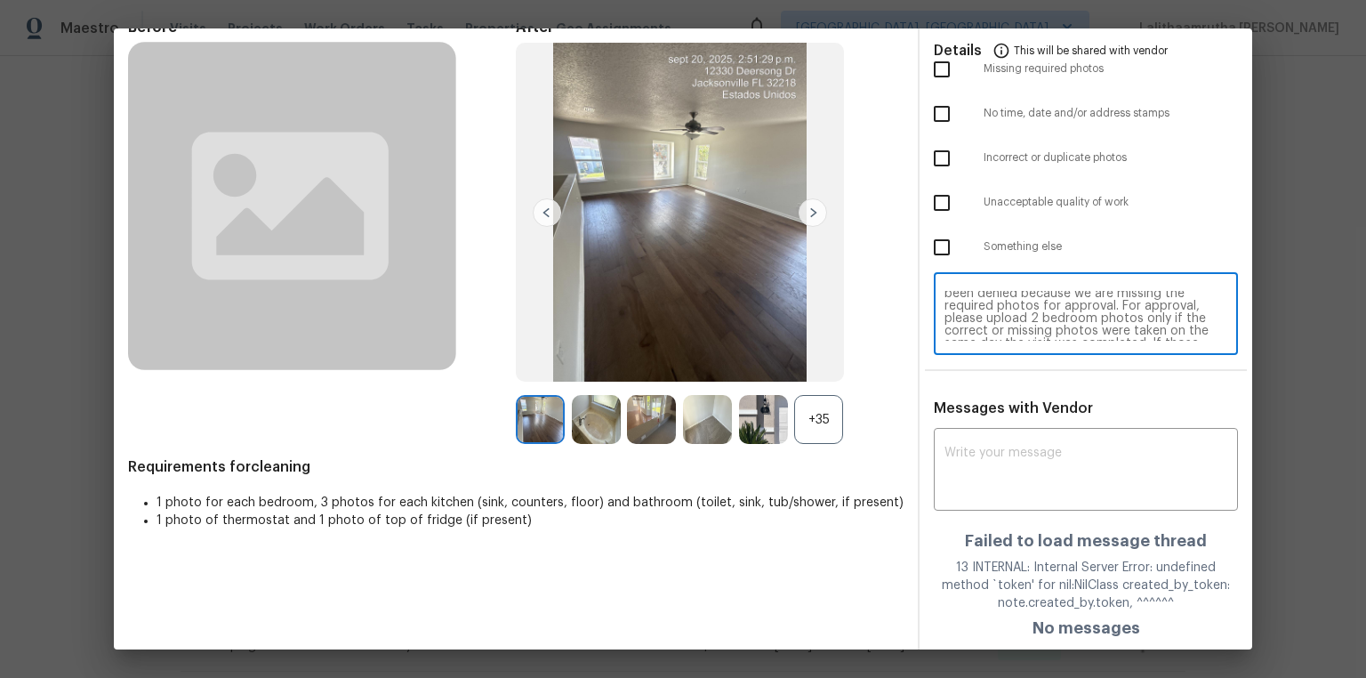
scroll to position [0, 0]
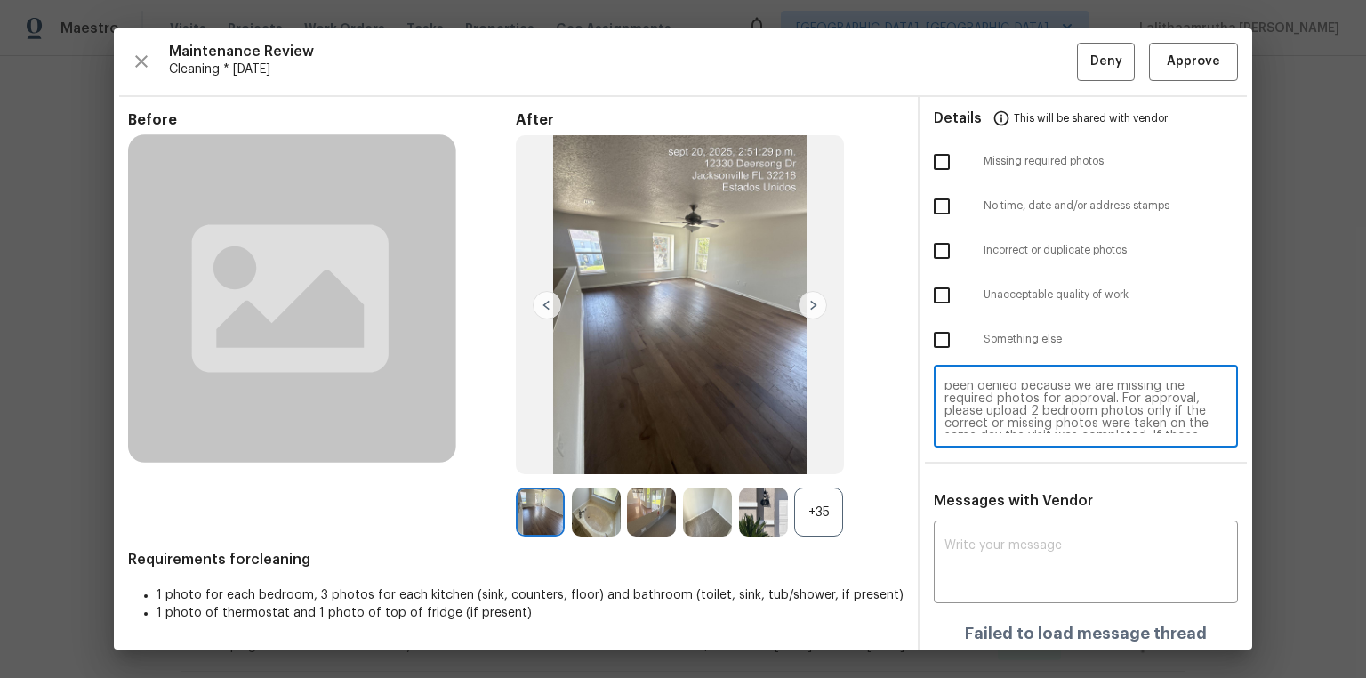
type textarea "Maintenance Audit Team: Hello! Unfortunately, this cleaning visit completed on …"
click at [942, 153] on input "checkbox" at bounding box center [941, 161] width 37 height 37
checkbox input "true"
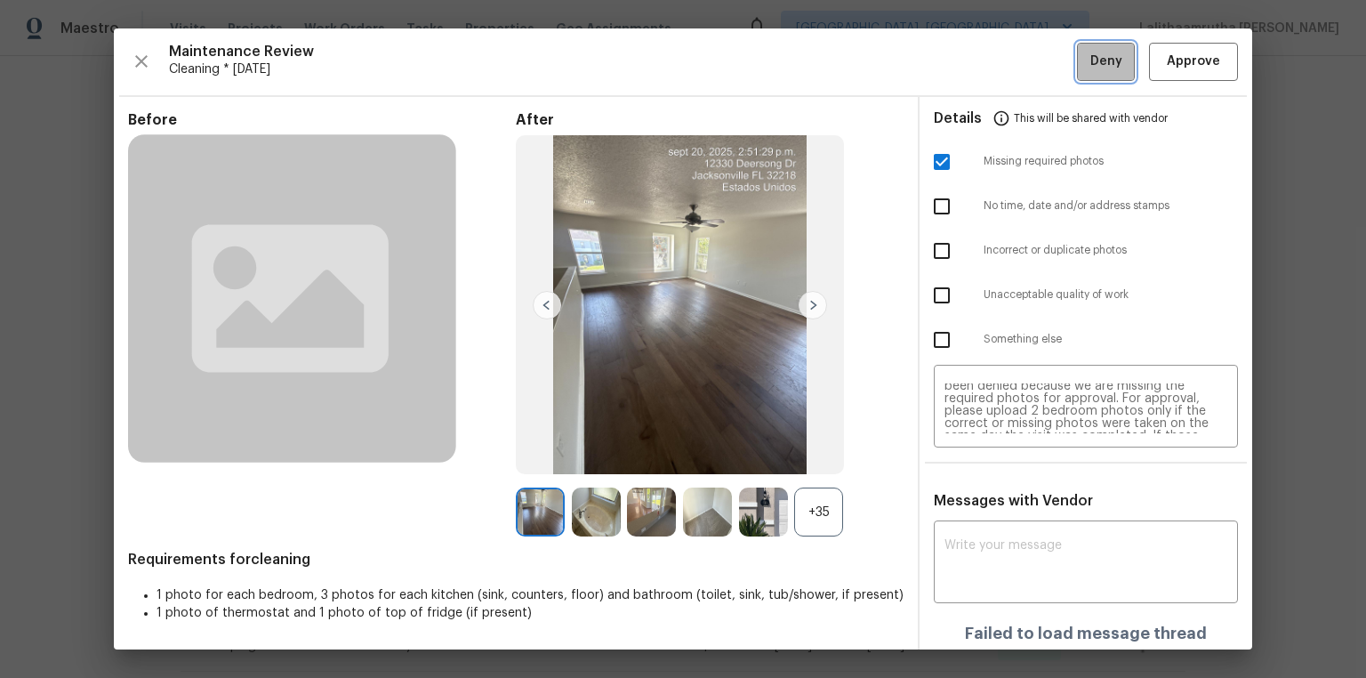
click at [1090, 63] on span "Deny" at bounding box center [1106, 62] width 32 height 22
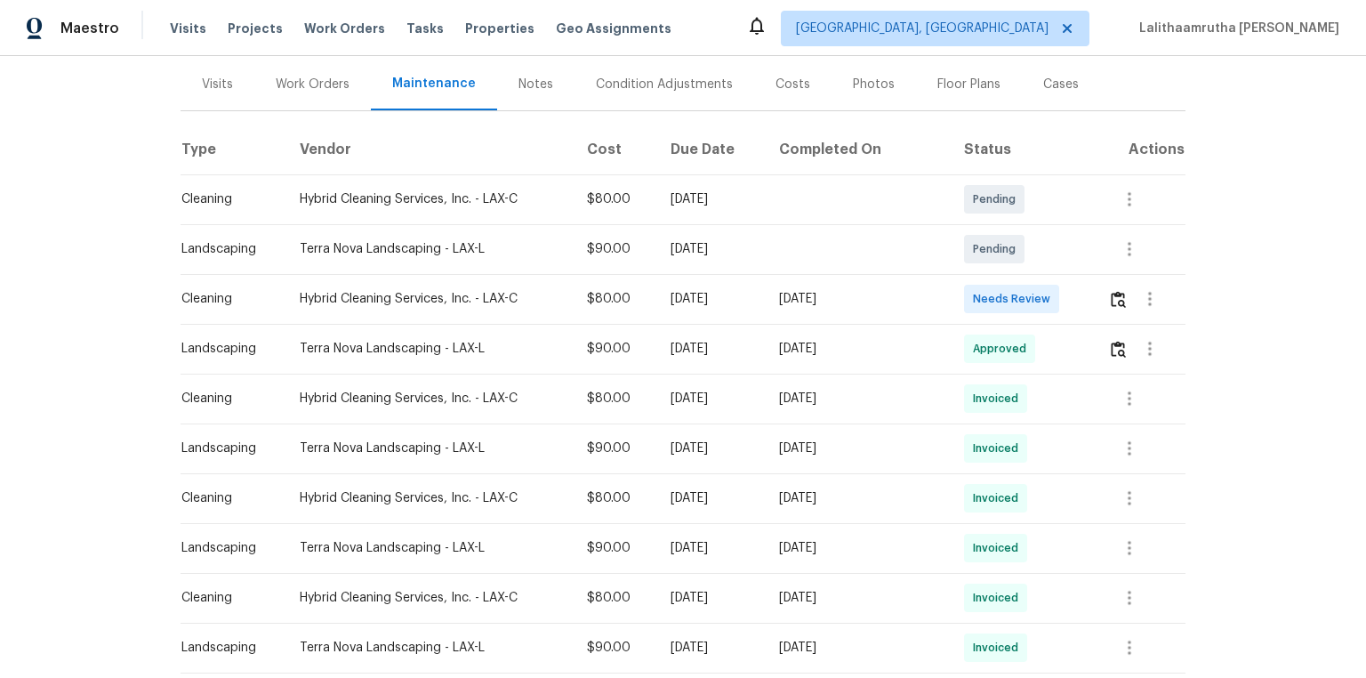
scroll to position [213, 0]
click at [971, 289] on img "button" at bounding box center [1118, 297] width 15 height 17
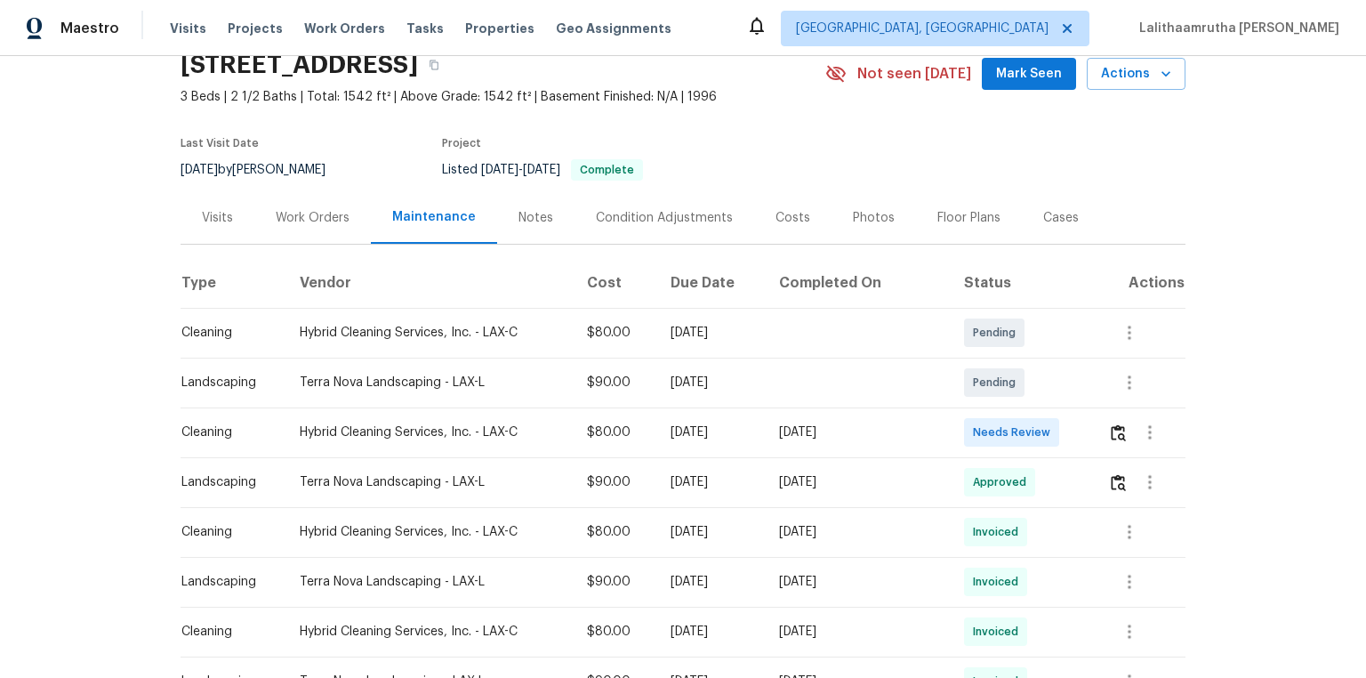
scroll to position [213, 0]
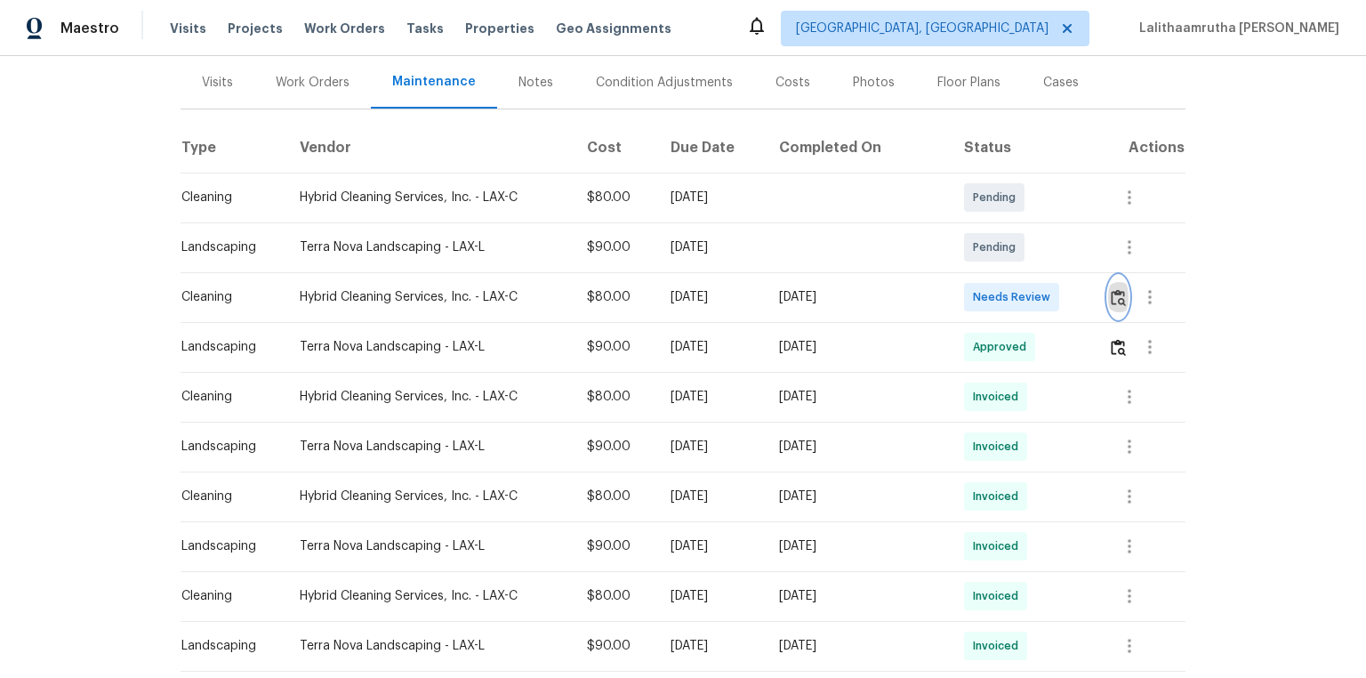
click at [1111, 296] on img "button" at bounding box center [1118, 297] width 15 height 17
click at [1119, 290] on img "button" at bounding box center [1118, 297] width 15 height 17
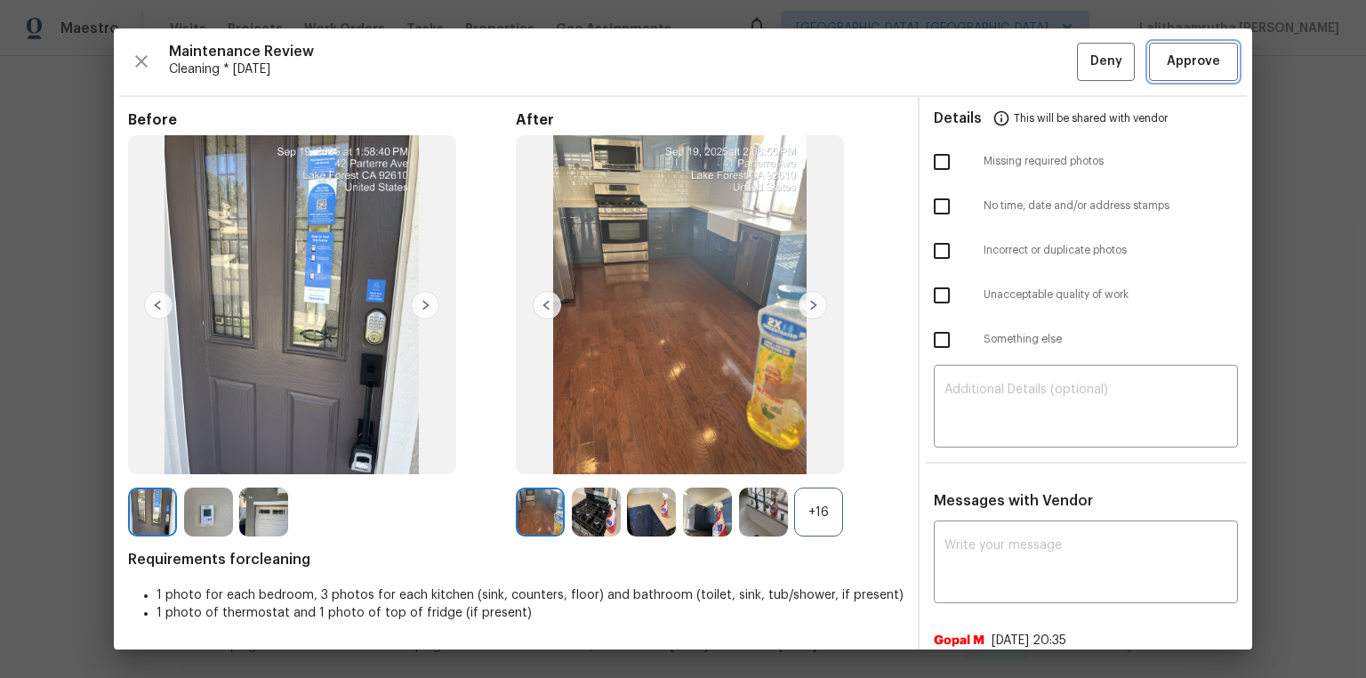
click at [1189, 52] on span "Approve" at bounding box center [1193, 62] width 53 height 22
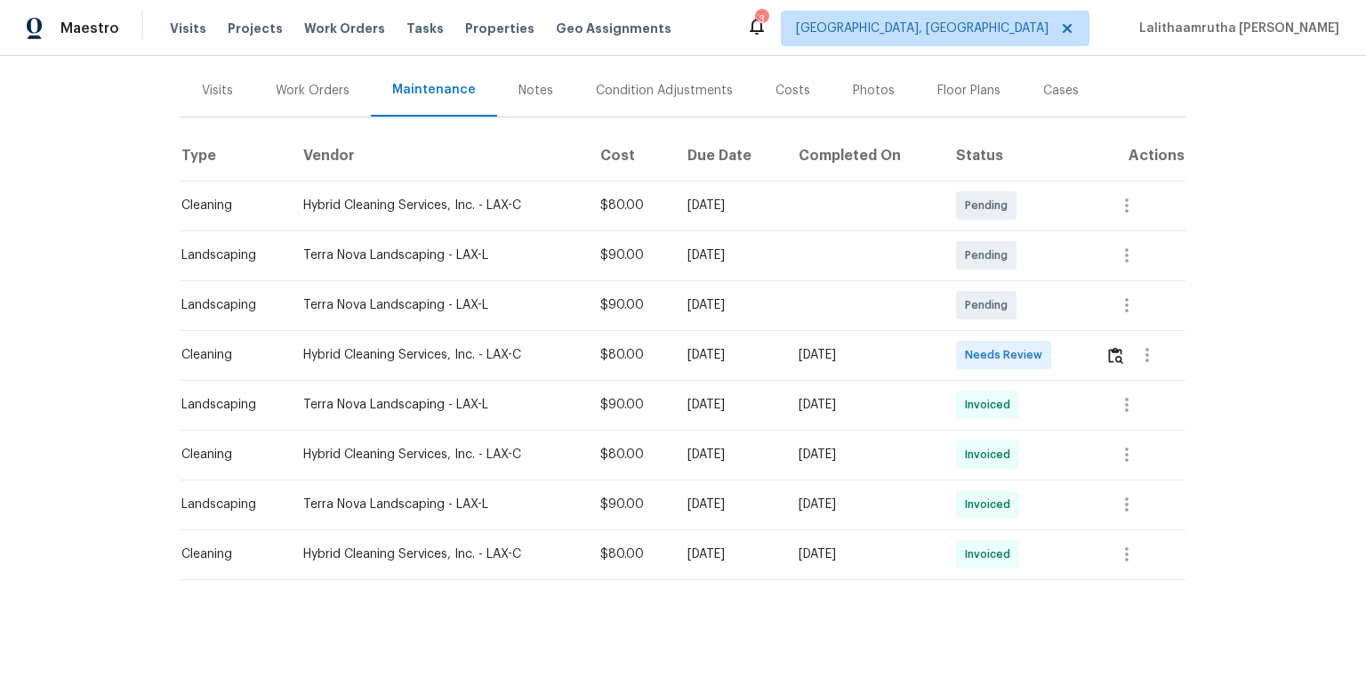
scroll to position [213, 0]
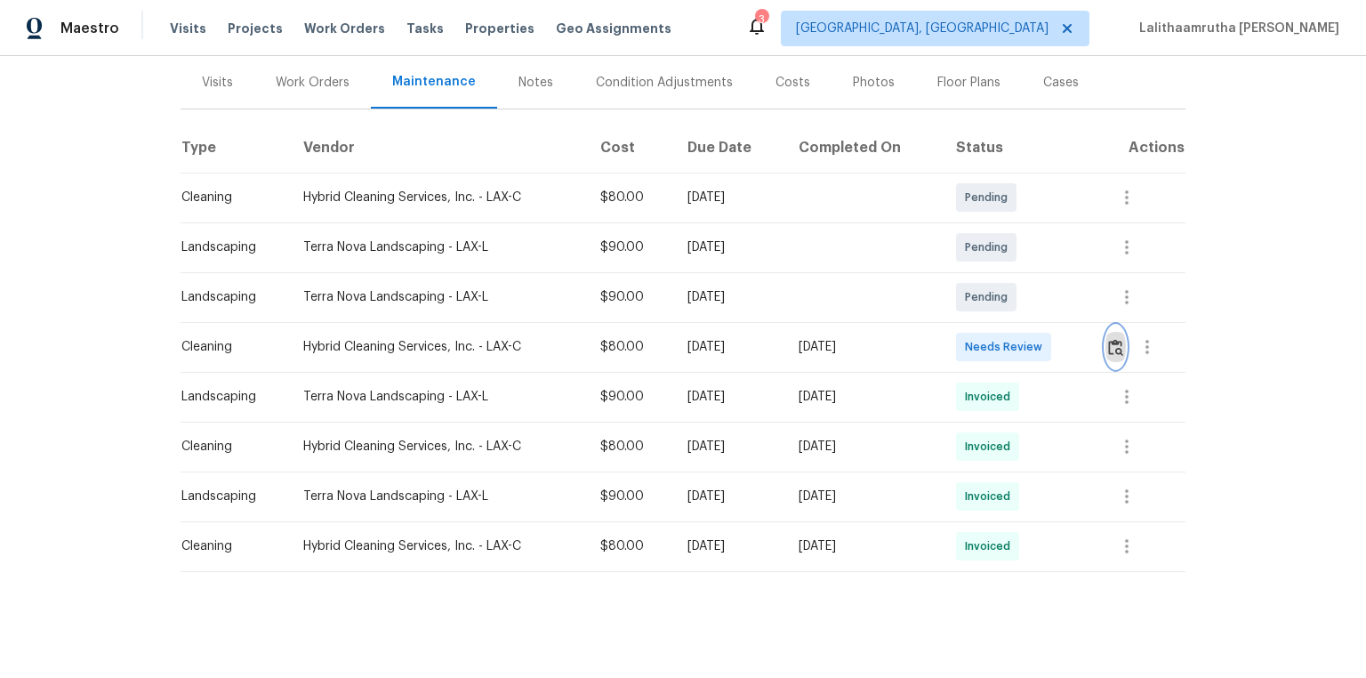
click at [971, 348] on button "button" at bounding box center [1115, 347] width 20 height 43
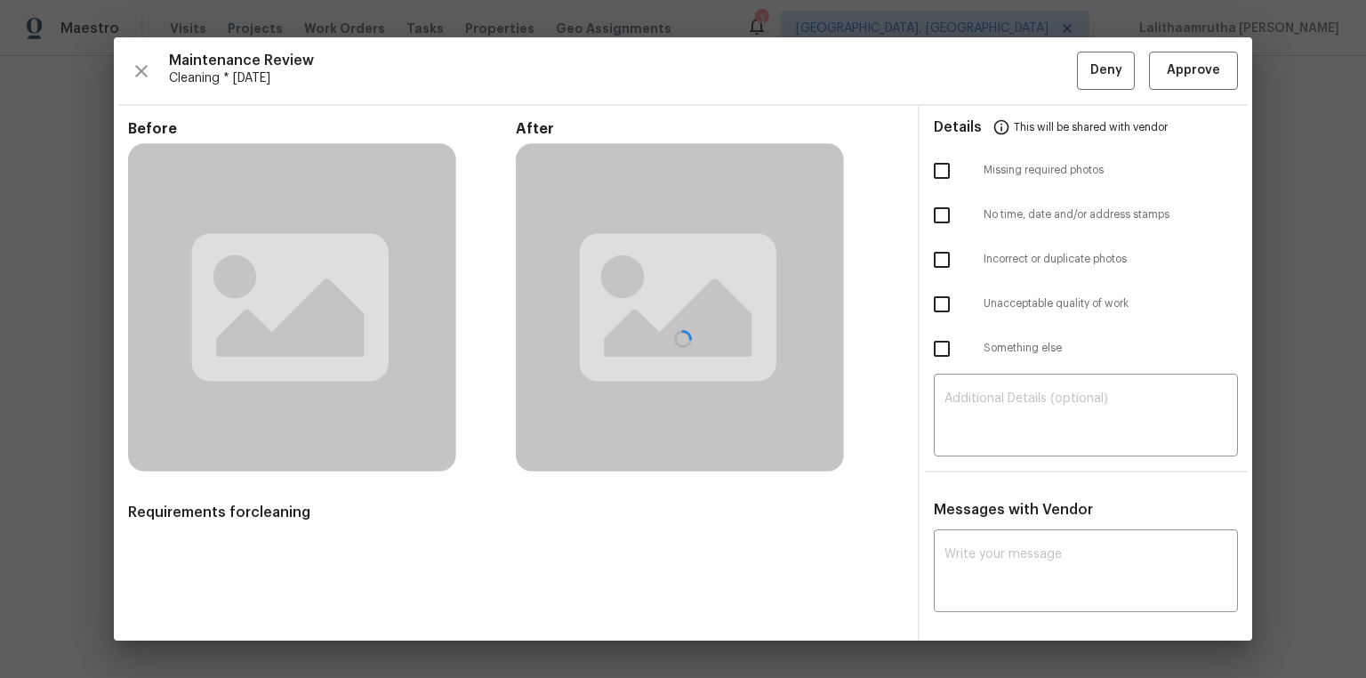
click at [971, 343] on div at bounding box center [683, 338] width 1138 height 603
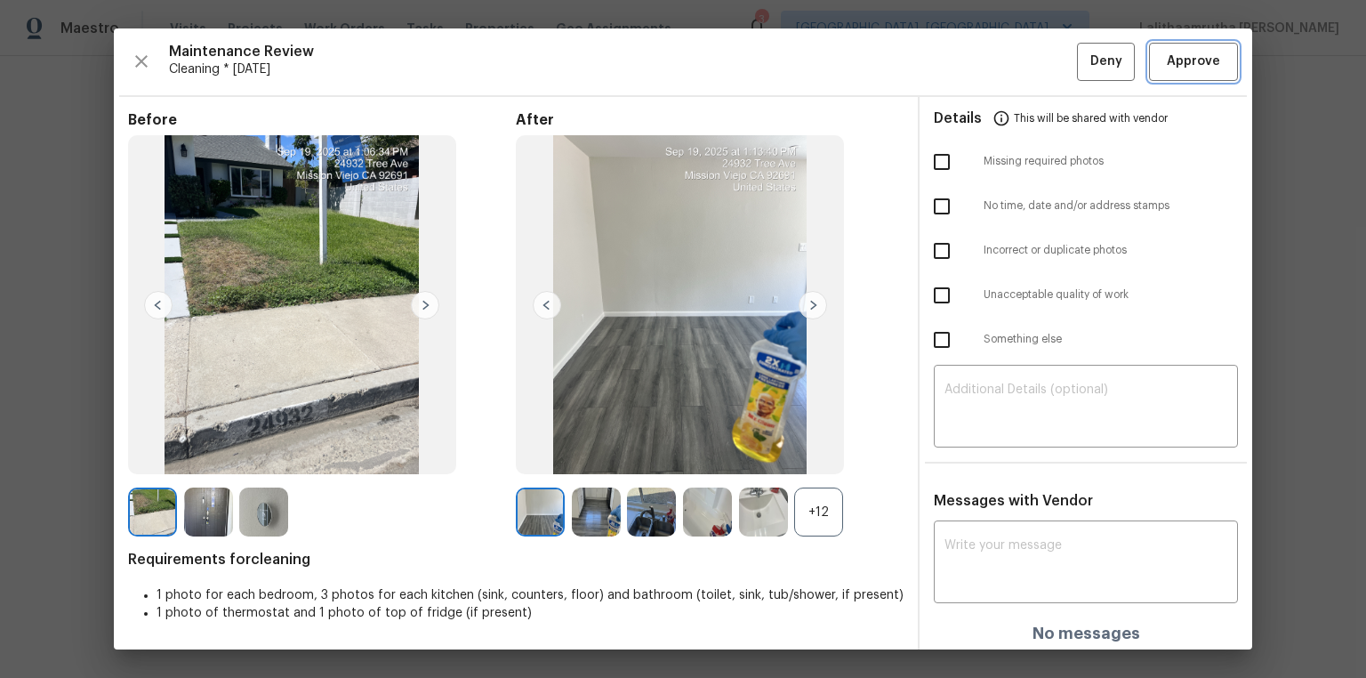
click at [971, 64] on span "Approve" at bounding box center [1193, 62] width 53 height 22
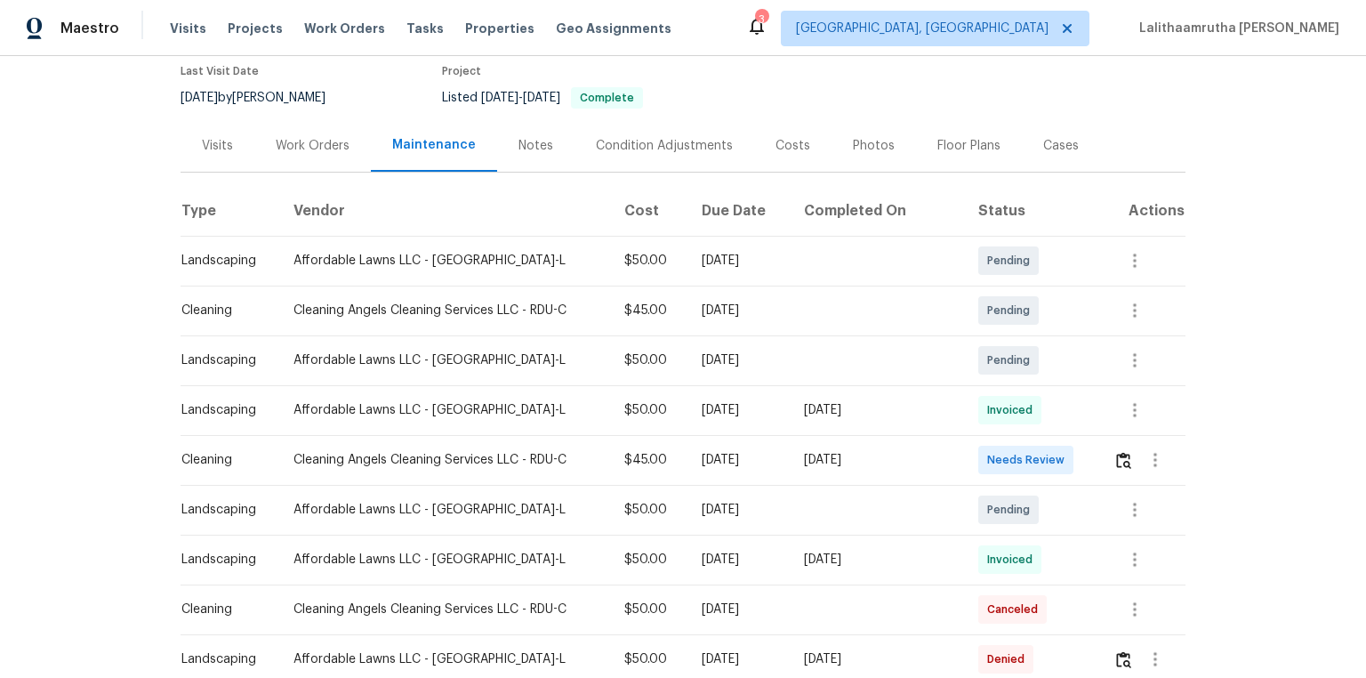
scroll to position [213, 0]
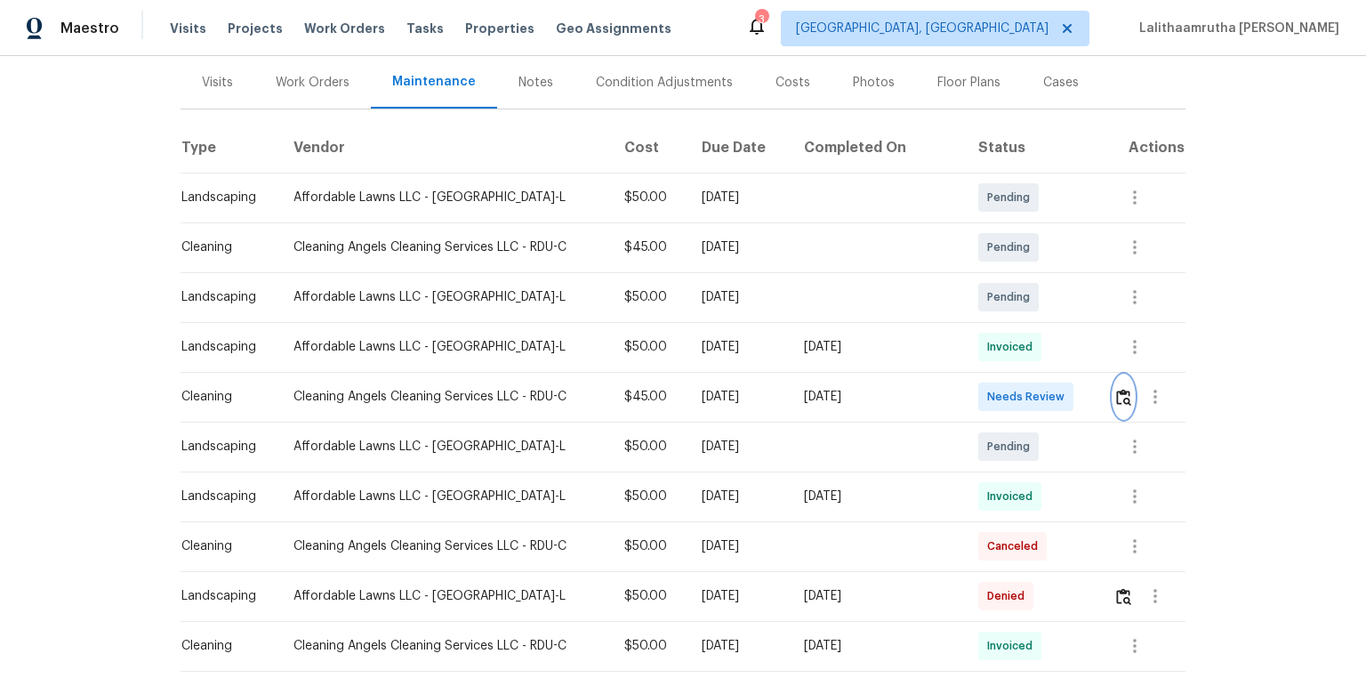
click at [971, 390] on button "button" at bounding box center [1123, 396] width 20 height 43
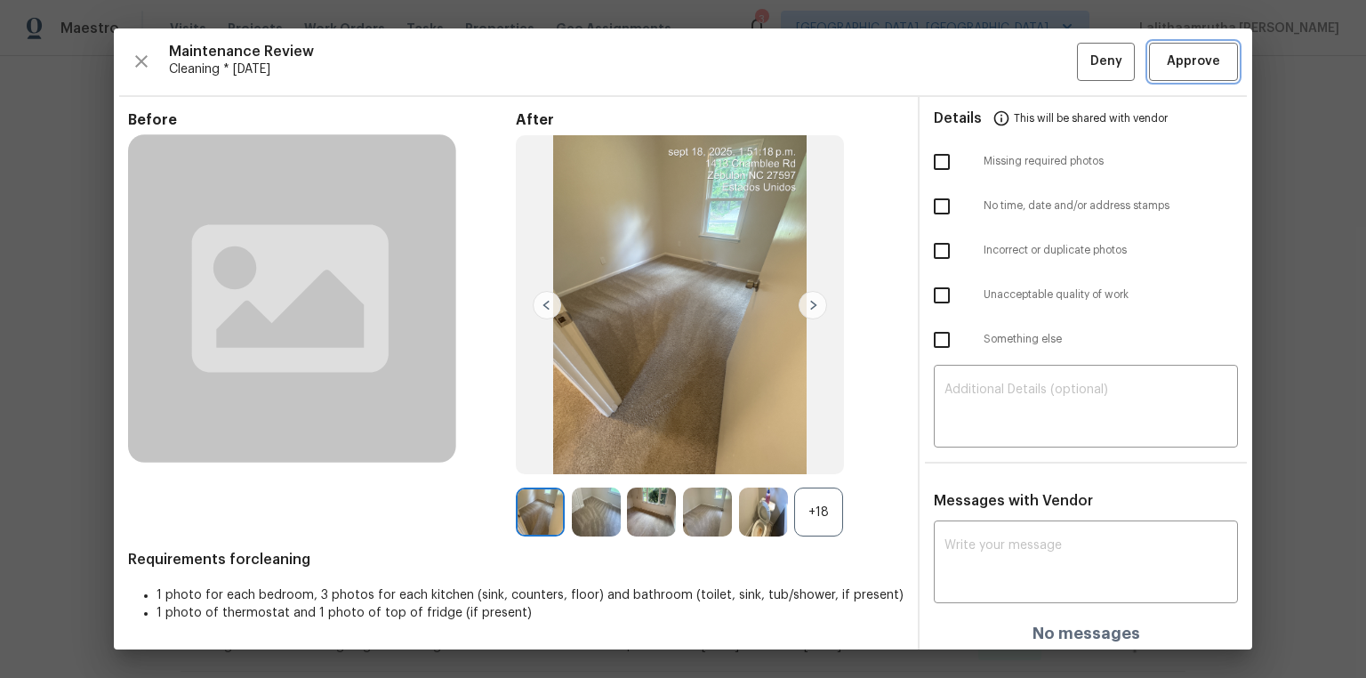
click at [971, 56] on span "Approve" at bounding box center [1193, 62] width 53 height 22
